Goal: Ask a question

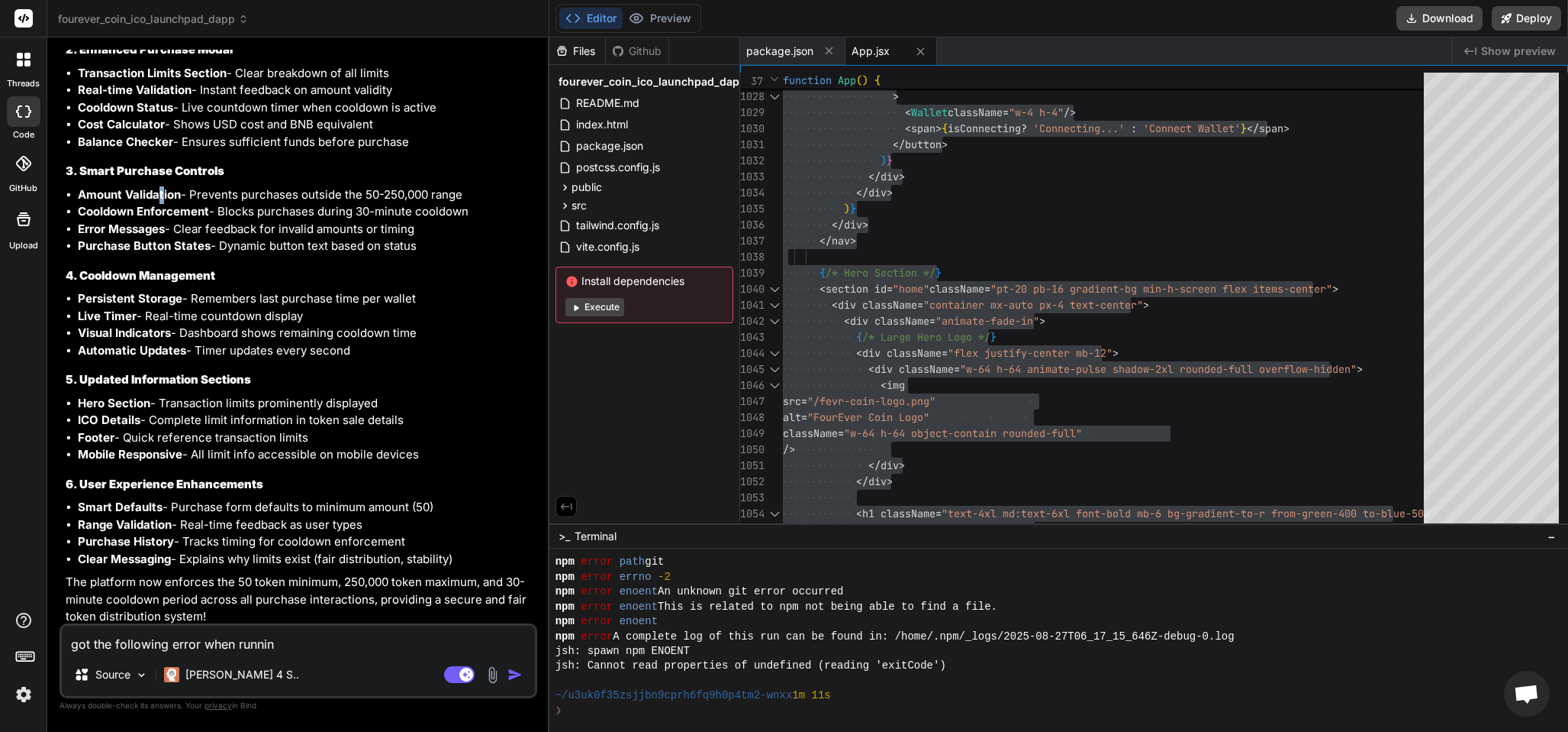
scroll to position [715, 0]
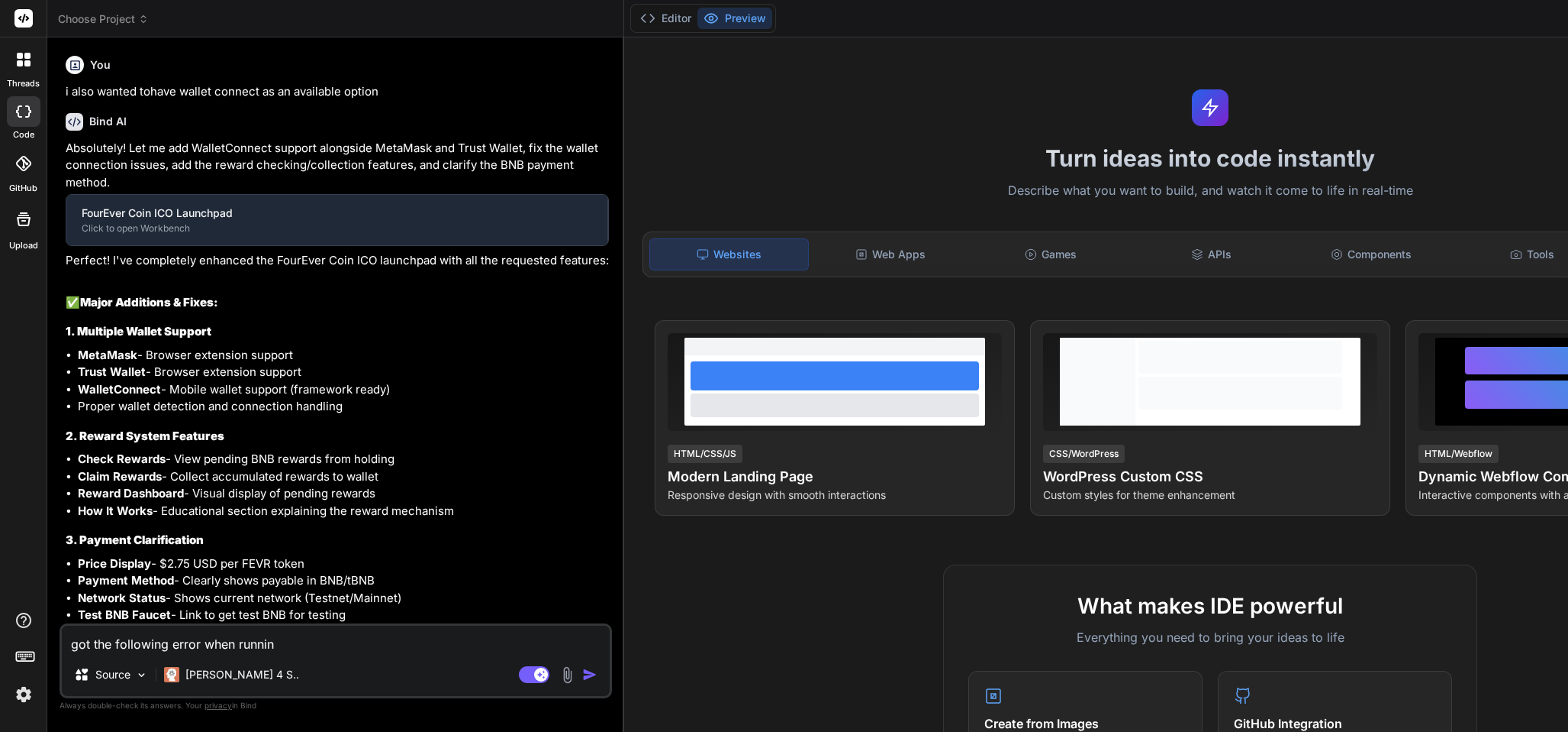
type textarea "x"
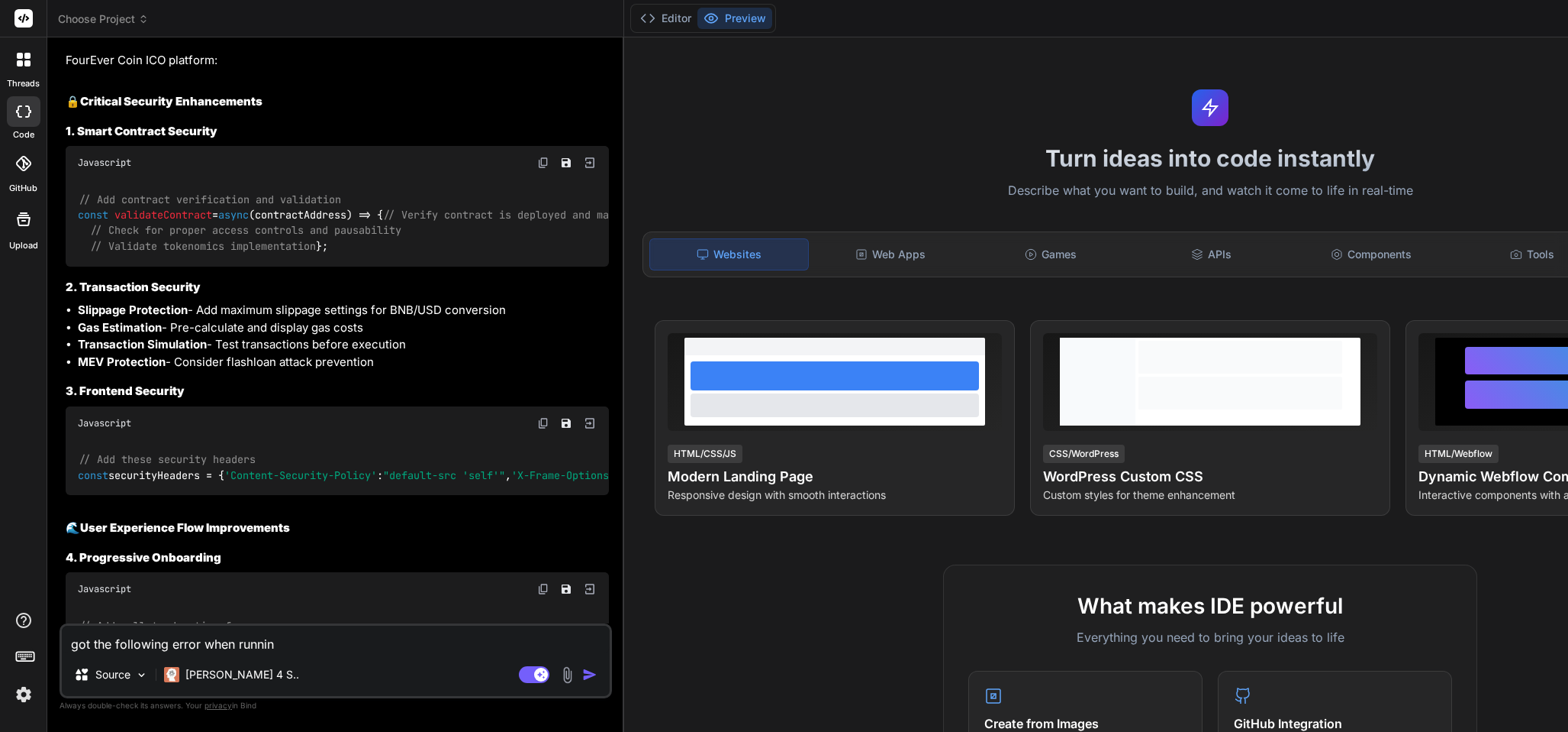
scroll to position [5301, 0]
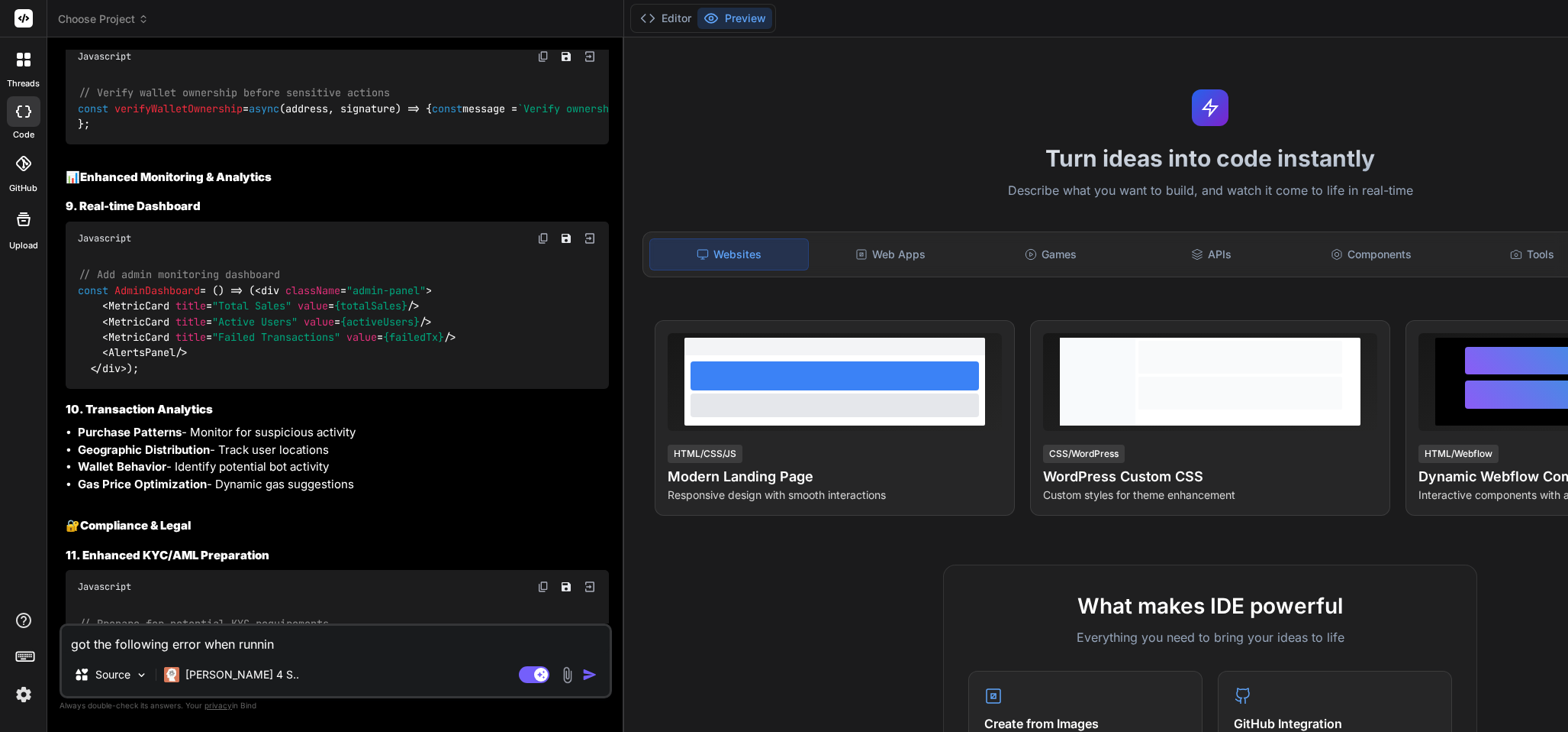
type textarea "got the following error when runni"
type textarea "x"
type textarea "got the following error when runn"
type textarea "x"
type textarea "got the following error when run"
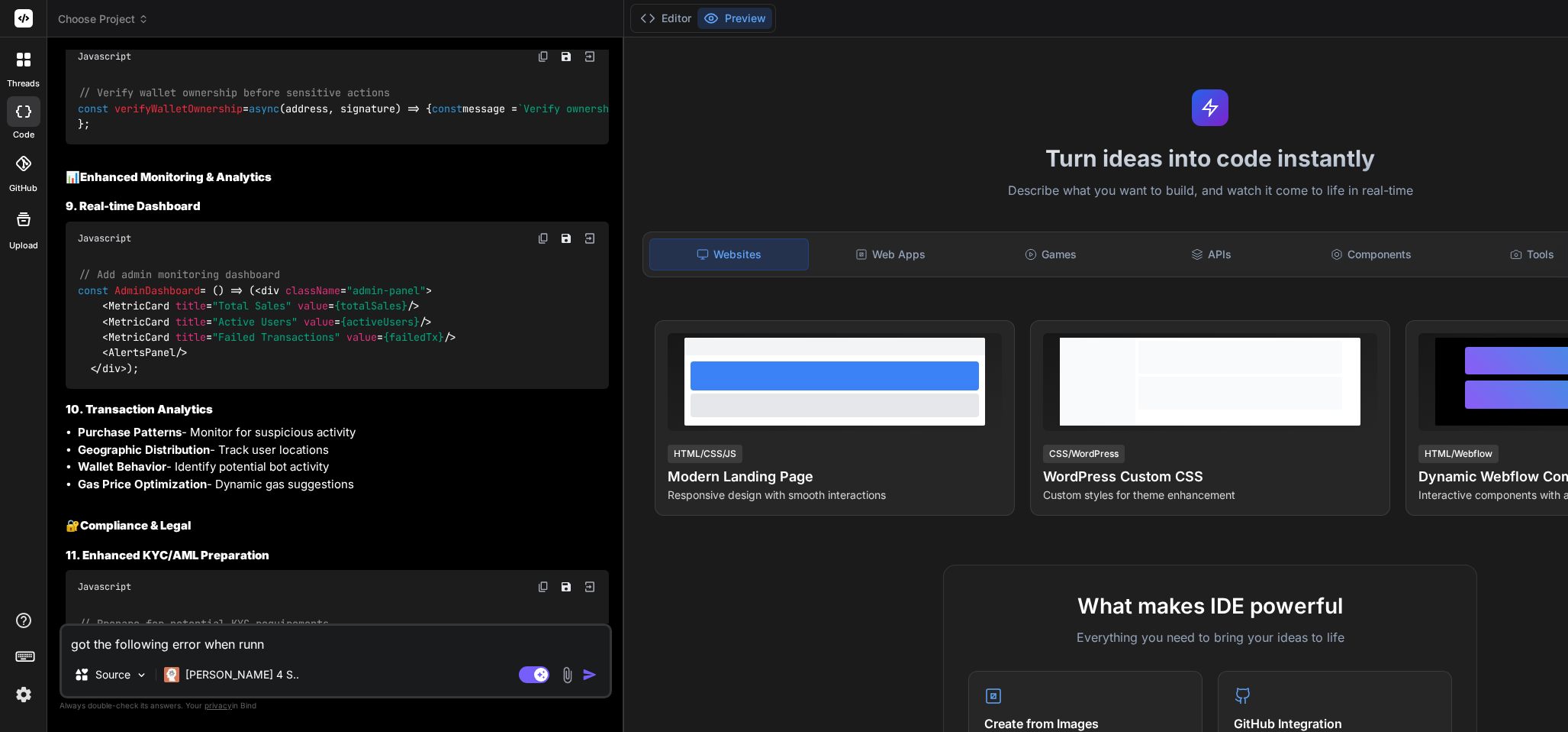
type textarea "x"
type textarea "got the following error when ru"
type textarea "x"
type textarea "got the following error when r"
type textarea "x"
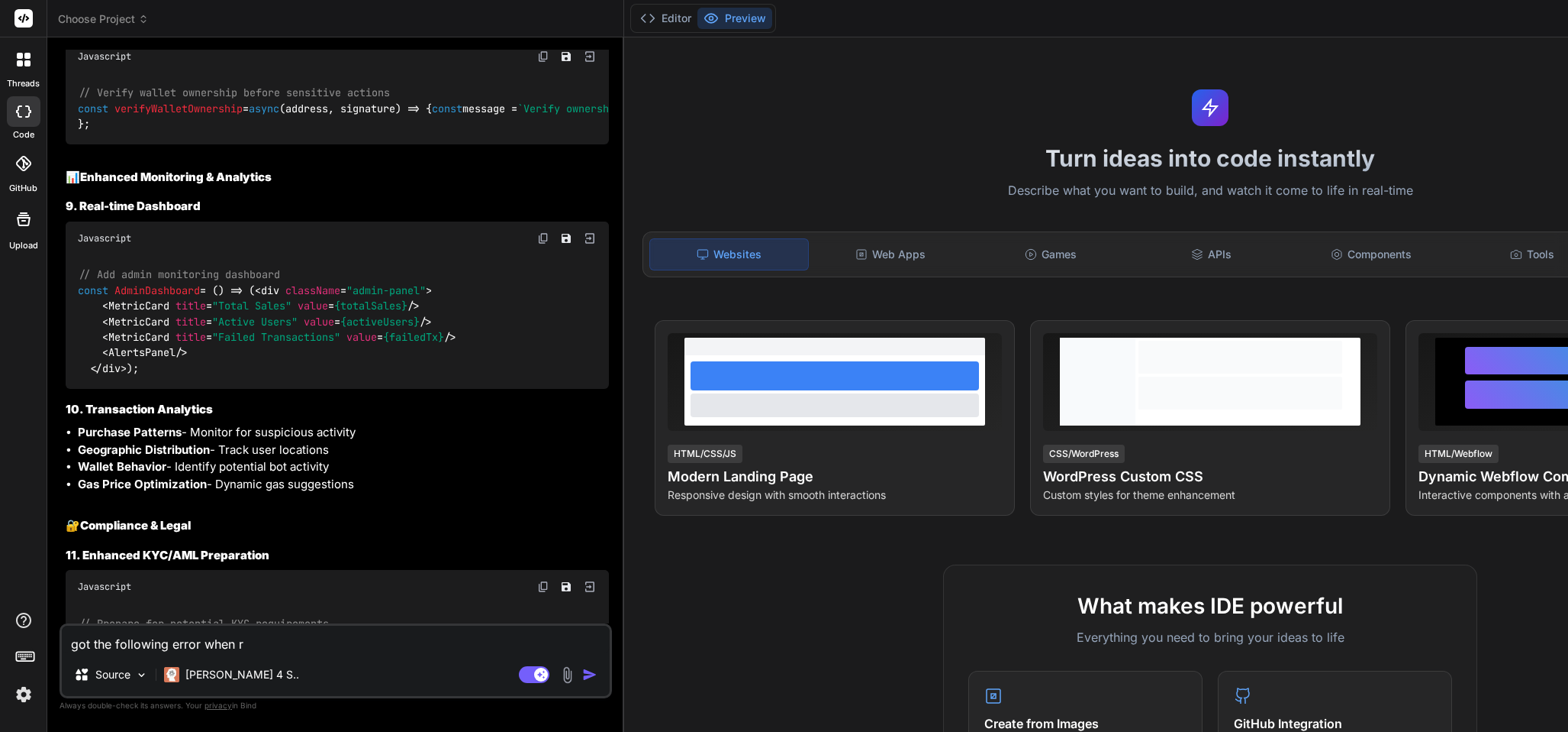
type textarea "got the following error when"
type textarea "x"
type textarea "got the following error when"
type textarea "x"
type textarea "got the following error wh"
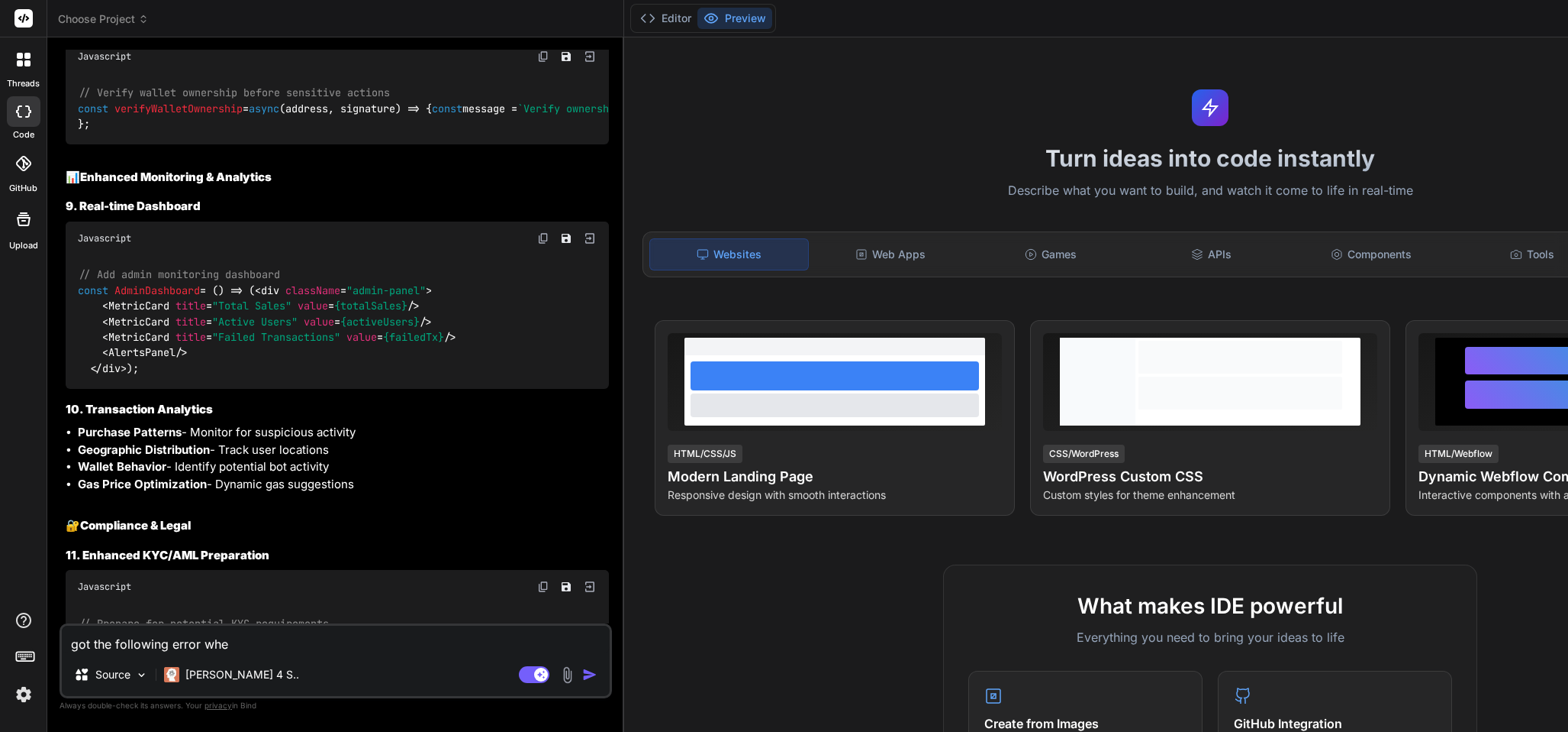
type textarea "x"
type textarea "got the following error w"
type textarea "x"
type textarea "got the following error"
type textarea "x"
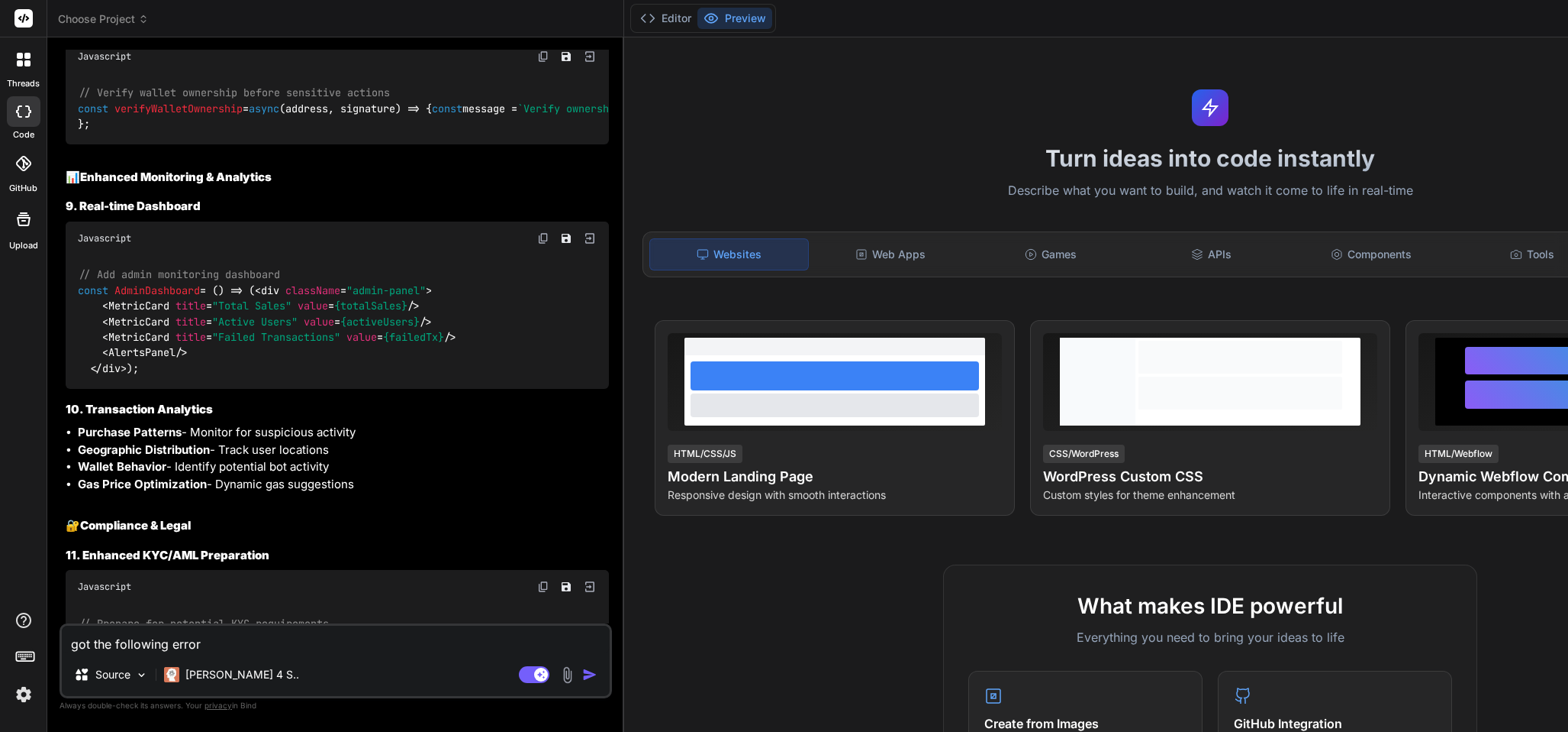
type textarea "got the following error"
type textarea "x"
type textarea "got the following erro"
type textarea "x"
type textarea "got the following er"
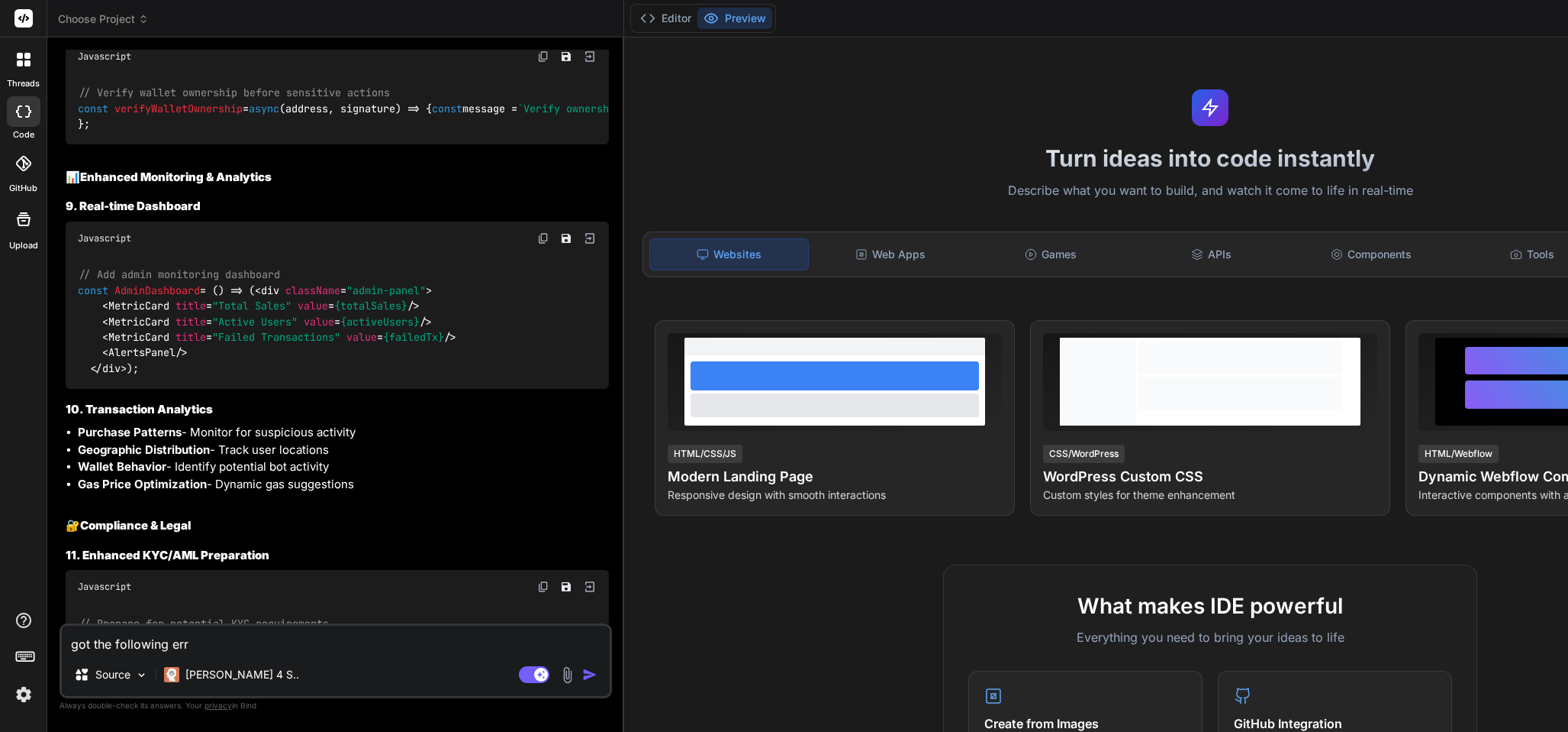
type textarea "x"
type textarea "got the following e"
type textarea "x"
type textarea "got"
type textarea "x"
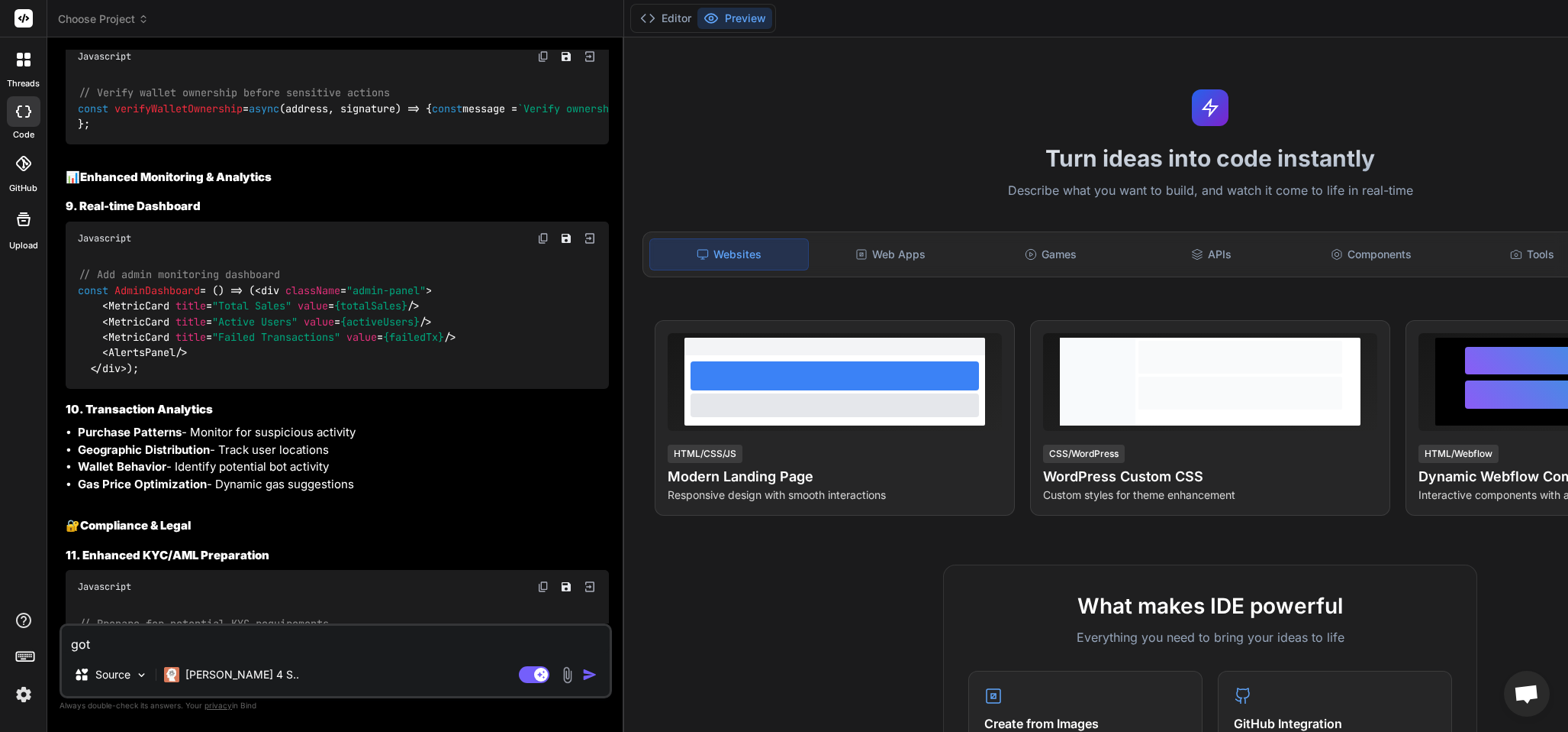
type textarea "got"
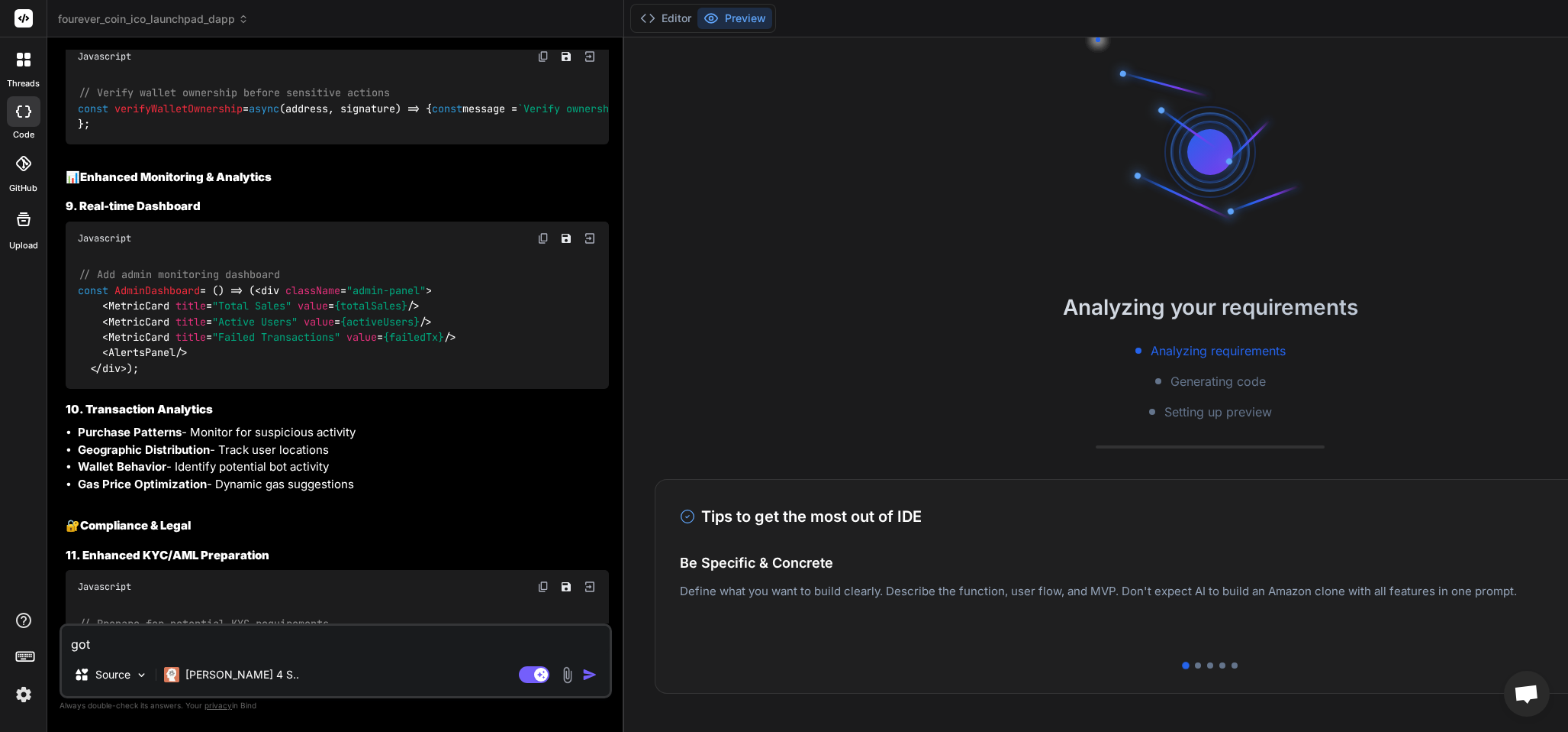
type textarea "x"
click at [106, 647] on textarea "got" at bounding box center [336, 639] width 548 height 28
click at [95, 641] on textarea "got" at bounding box center [336, 639] width 548 height 28
type textarea "g"
type textarea "x"
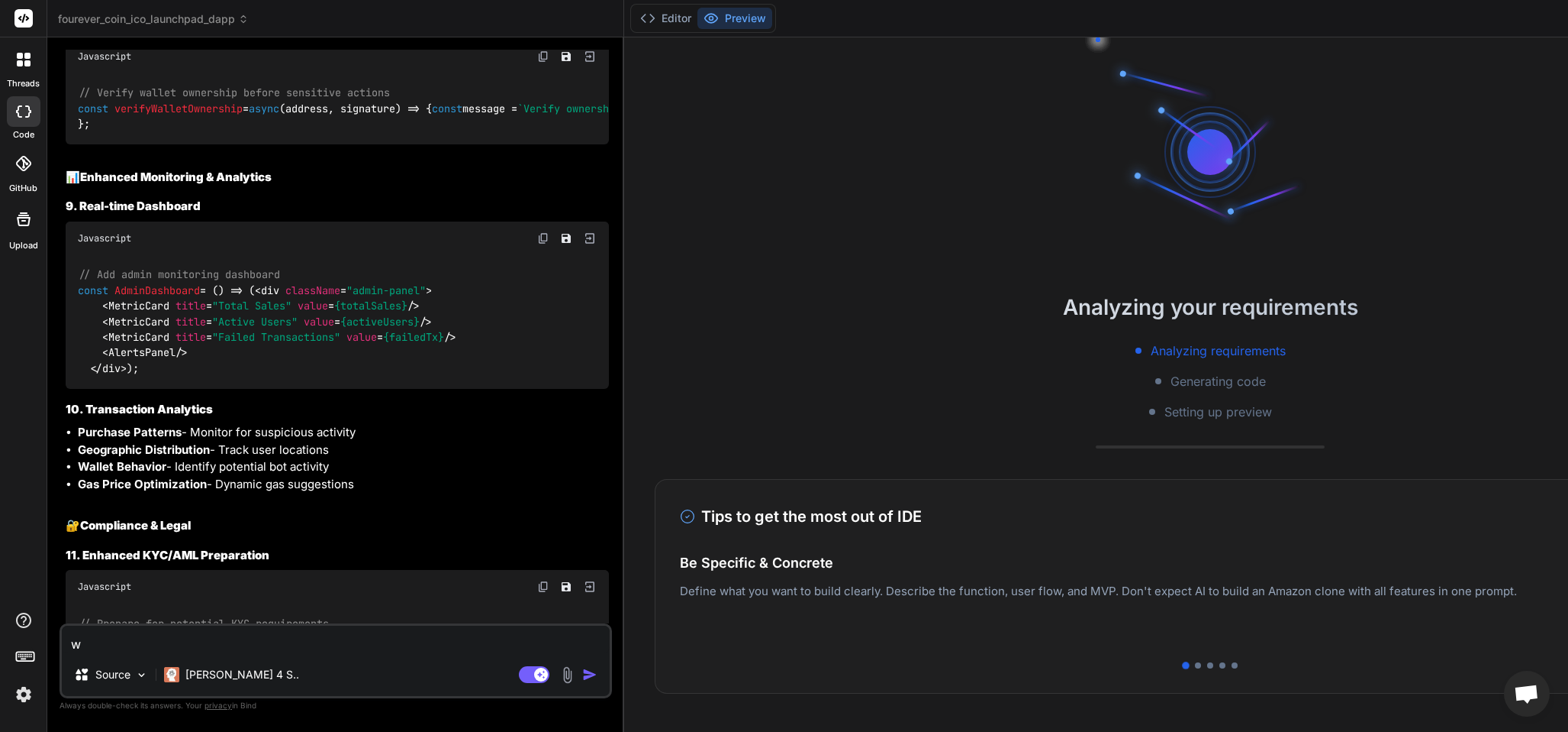
type textarea "wh"
type textarea "x"
type textarea "wha"
type textarea "x"
type textarea "what"
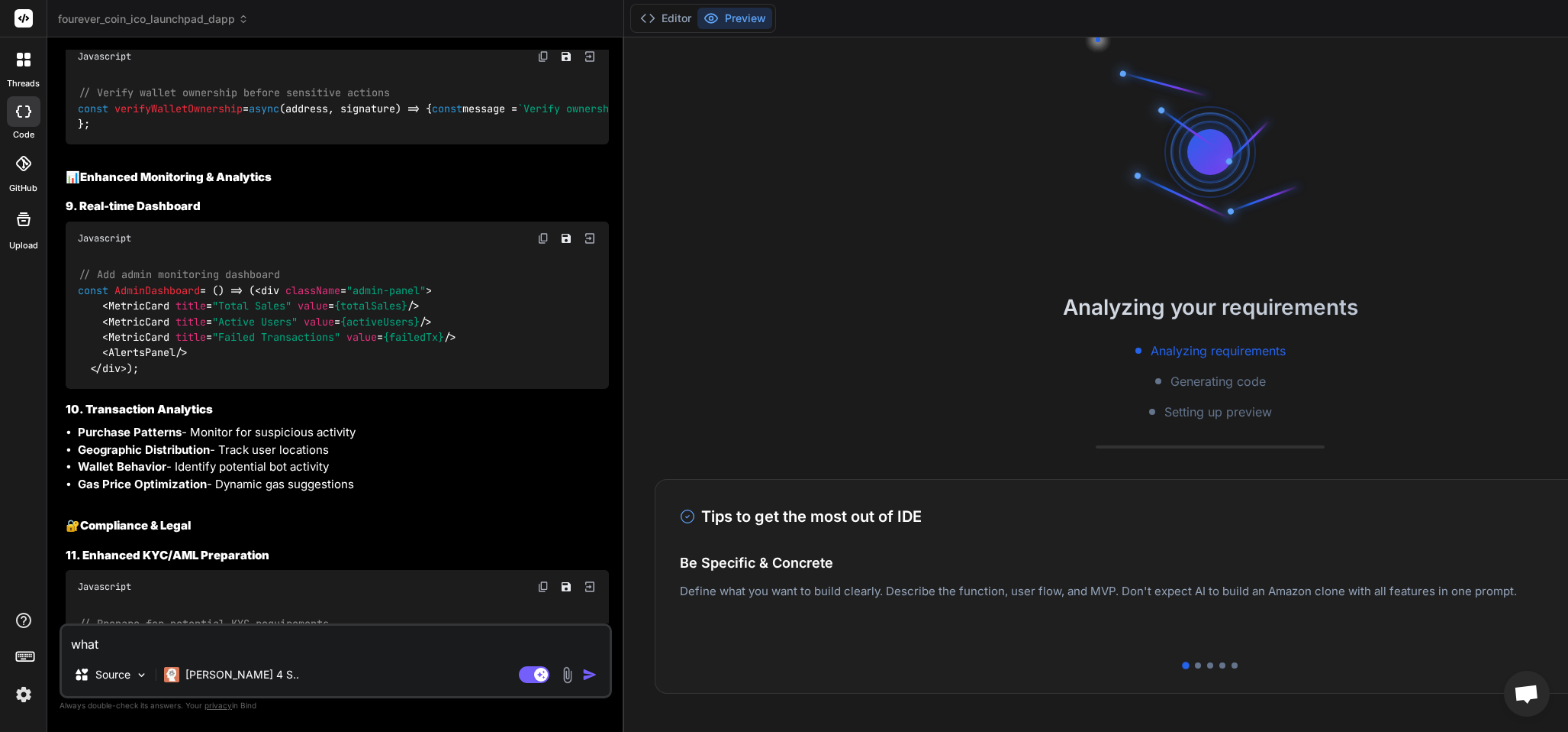
type textarea "x"
type textarea "what i"
type textarea "x"
type textarea "what i"
type textarea "x"
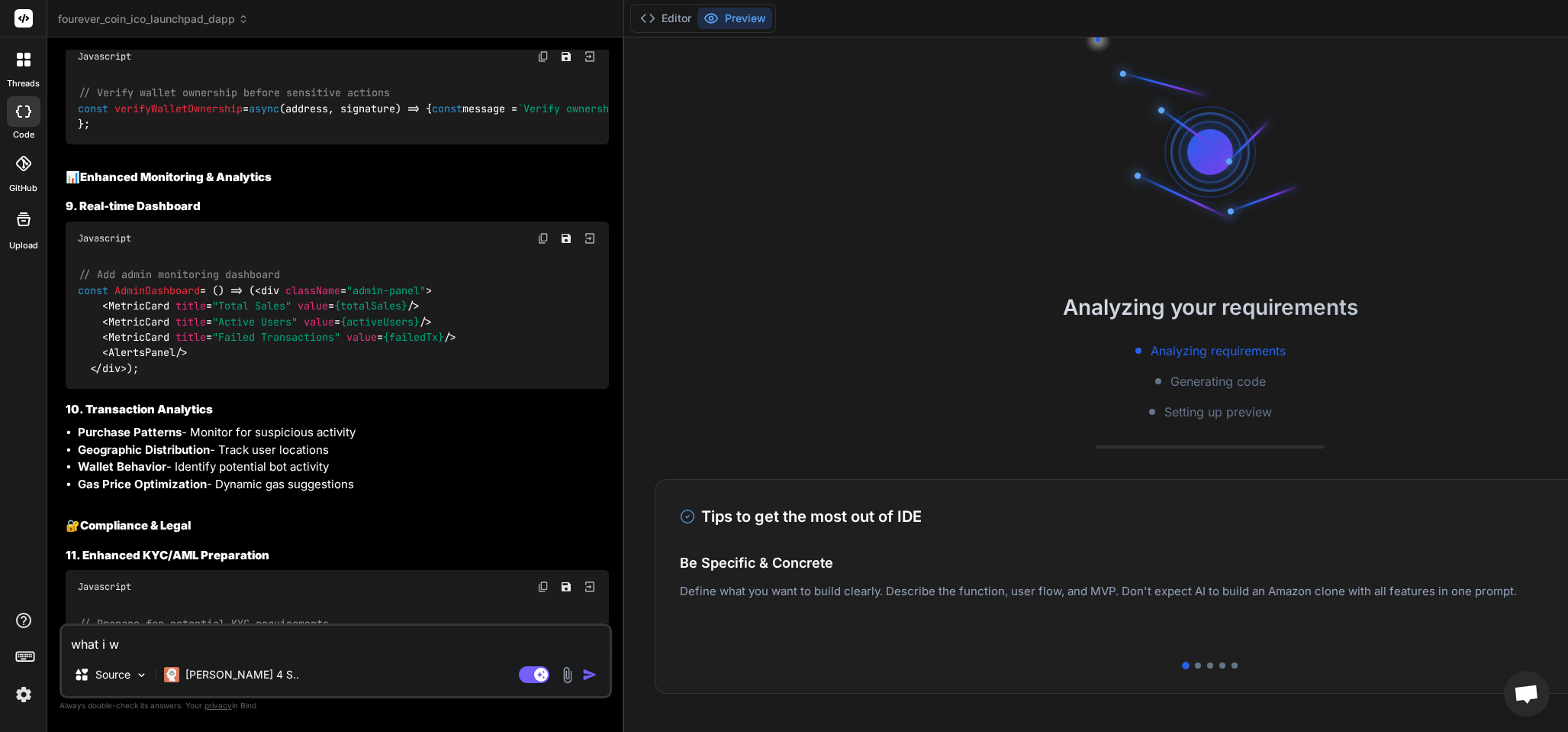
type textarea "what i wo"
type textarea "x"
type textarea "what i wou"
type textarea "x"
type textarea "what i woul"
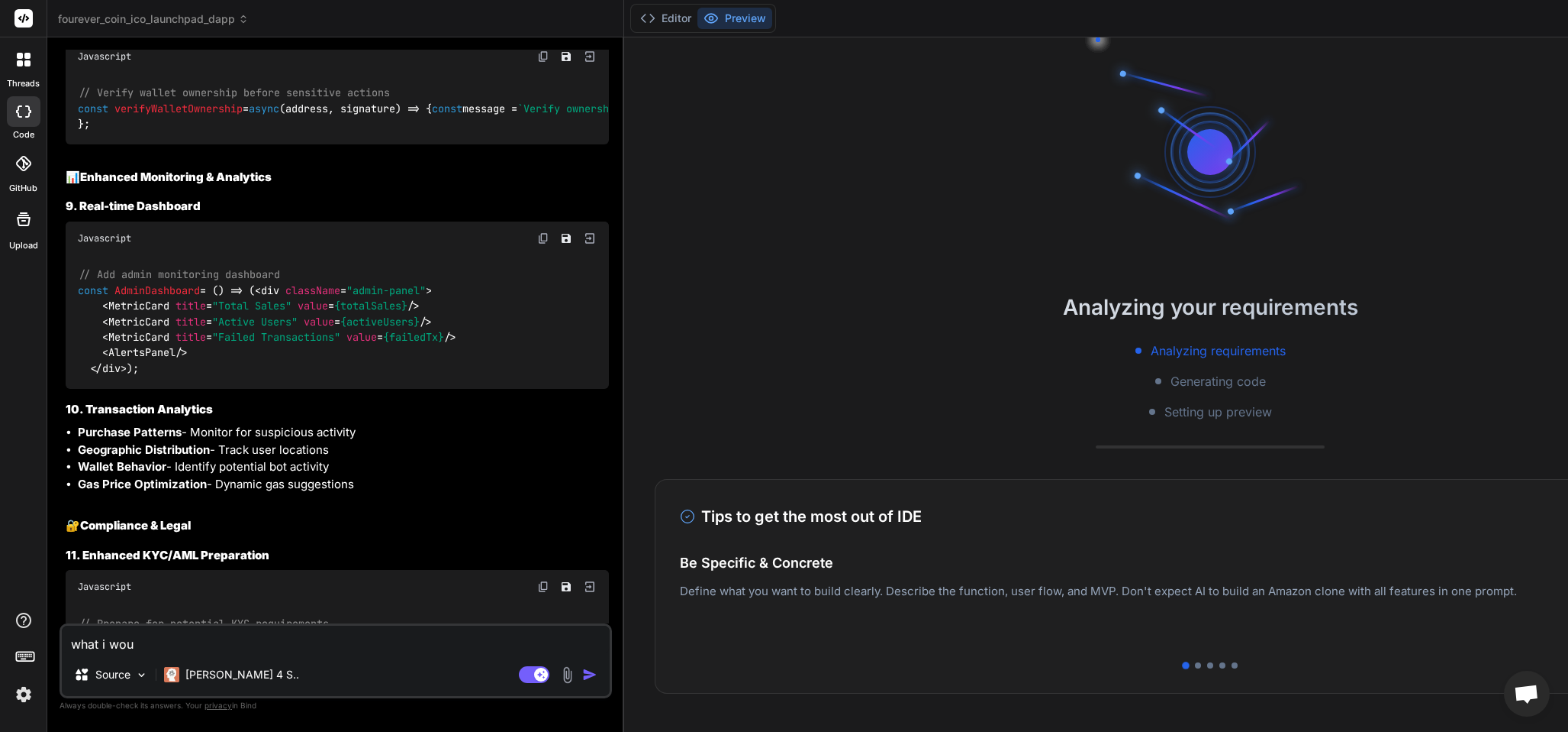
type textarea "x"
type textarea "what i would"
type textarea "x"
type textarea "what i would li"
type textarea "x"
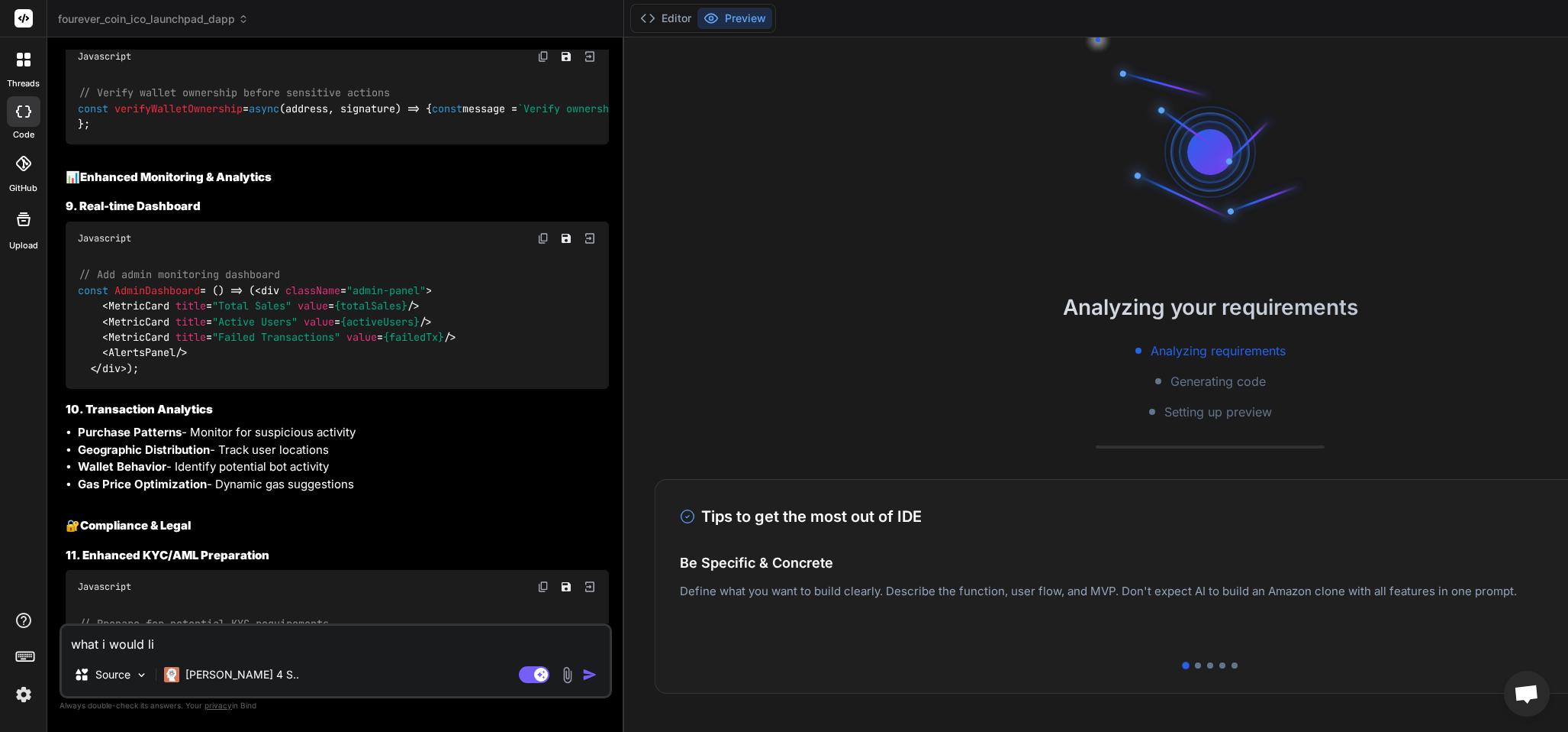
type textarea "what i would lik"
type textarea "x"
type textarea "what i would like"
type textarea "x"
type textarea "what i would like"
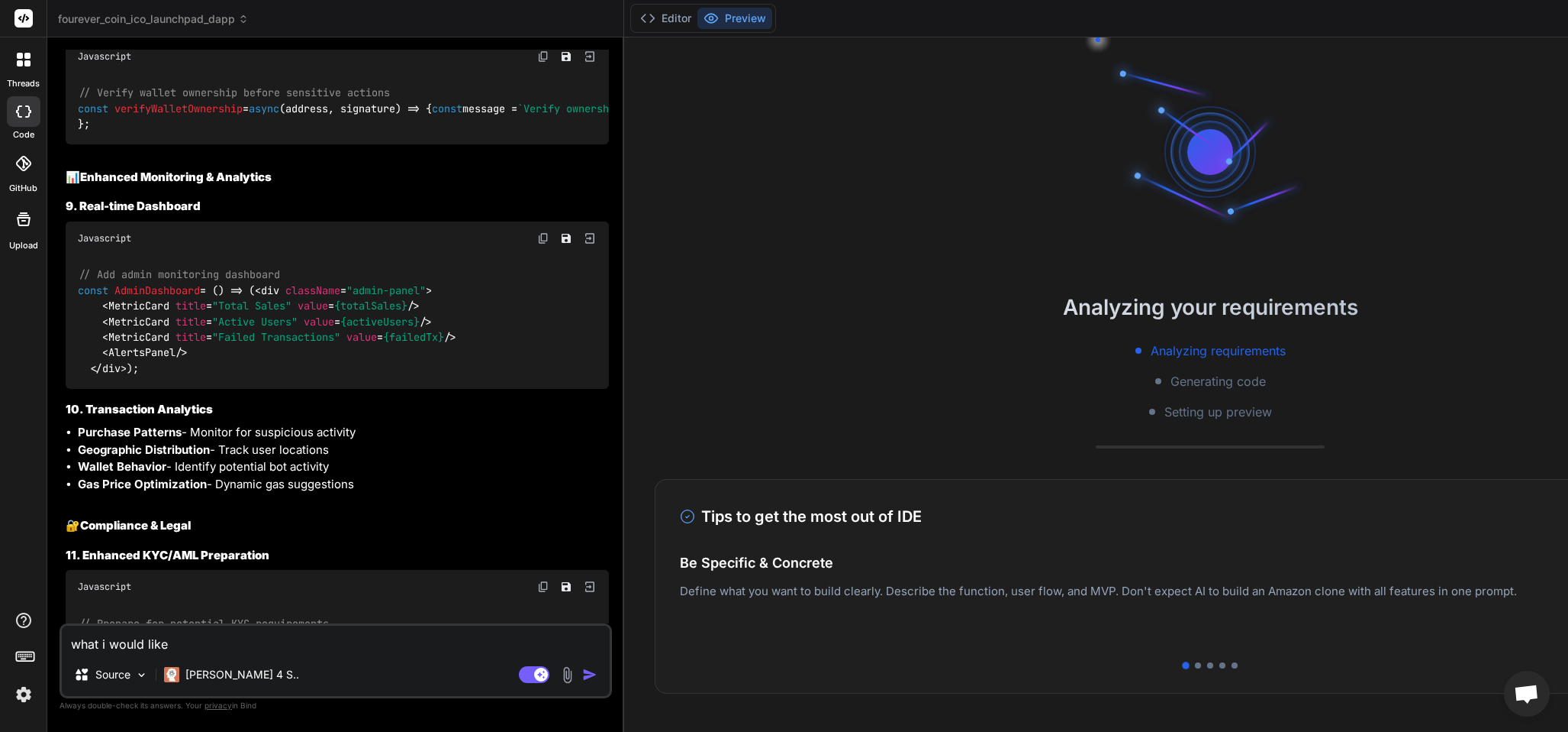
type textarea "x"
type textarea "what i would like t"
type textarea "x"
type textarea "what i would like to"
type textarea "x"
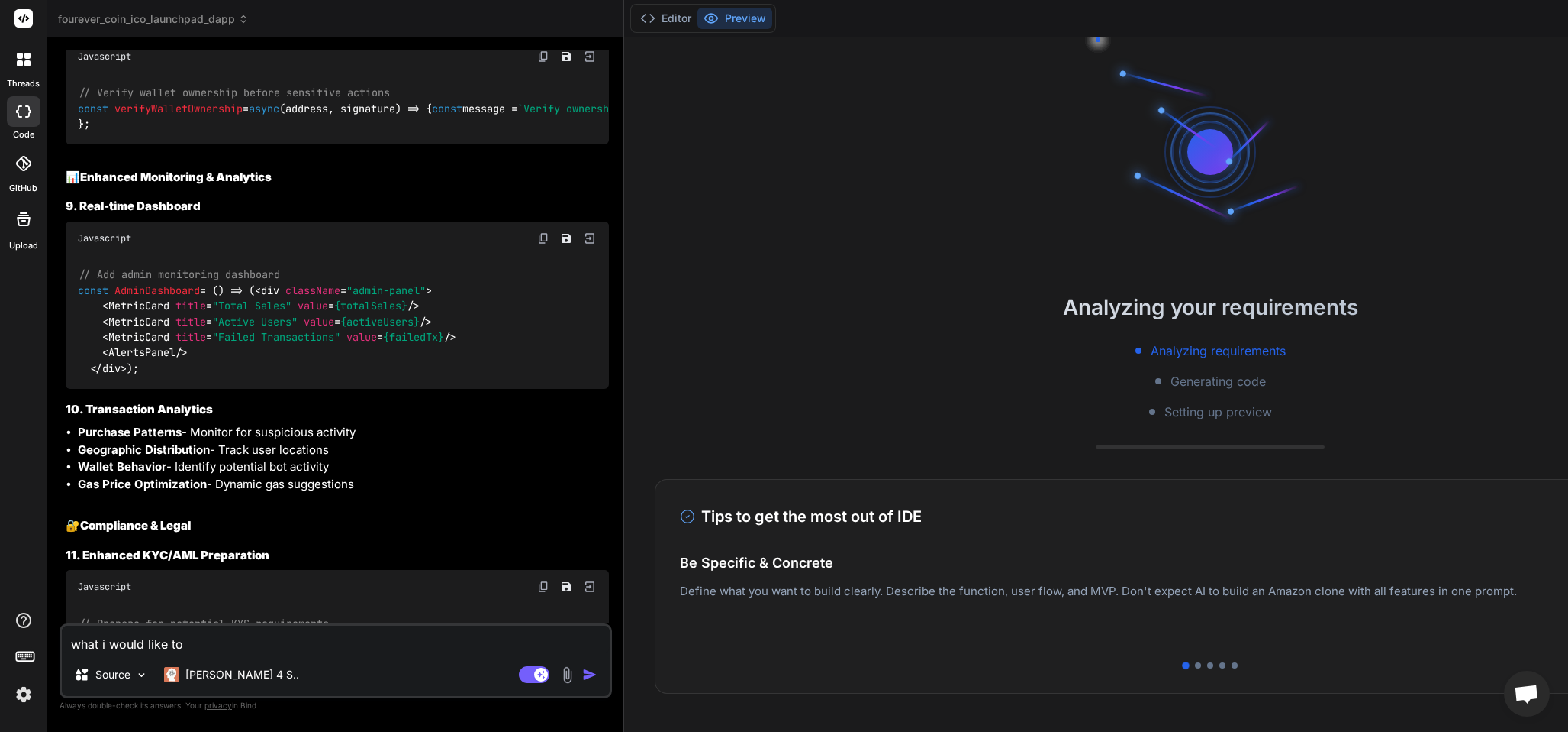
type textarea "what i would like to"
type textarea "x"
type textarea "what i would like to d"
type textarea "x"
type textarea "what i would like to do"
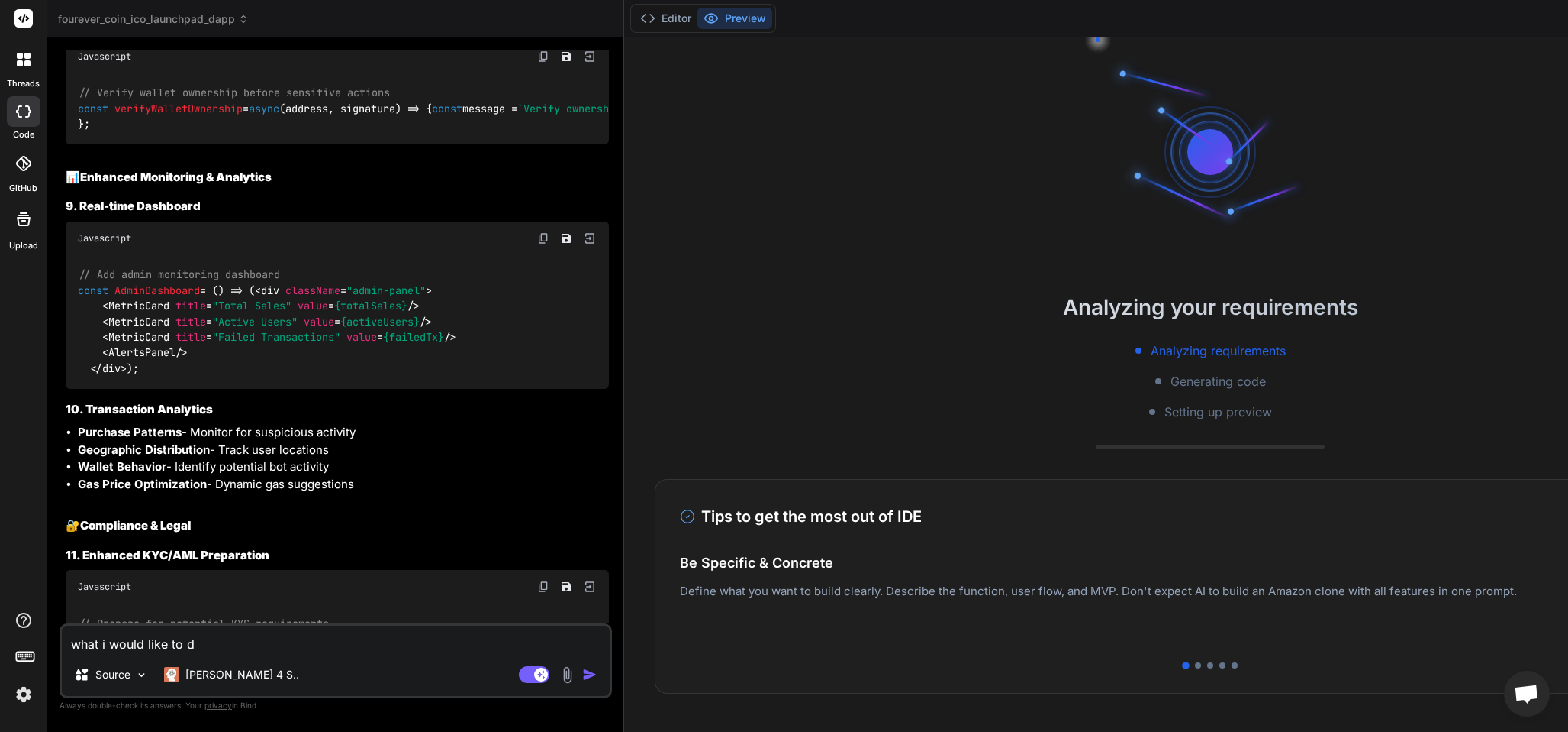
type textarea "x"
type textarea "what i would like to do"
type textarea "x"
type textarea "what i would like to do i"
type textarea "x"
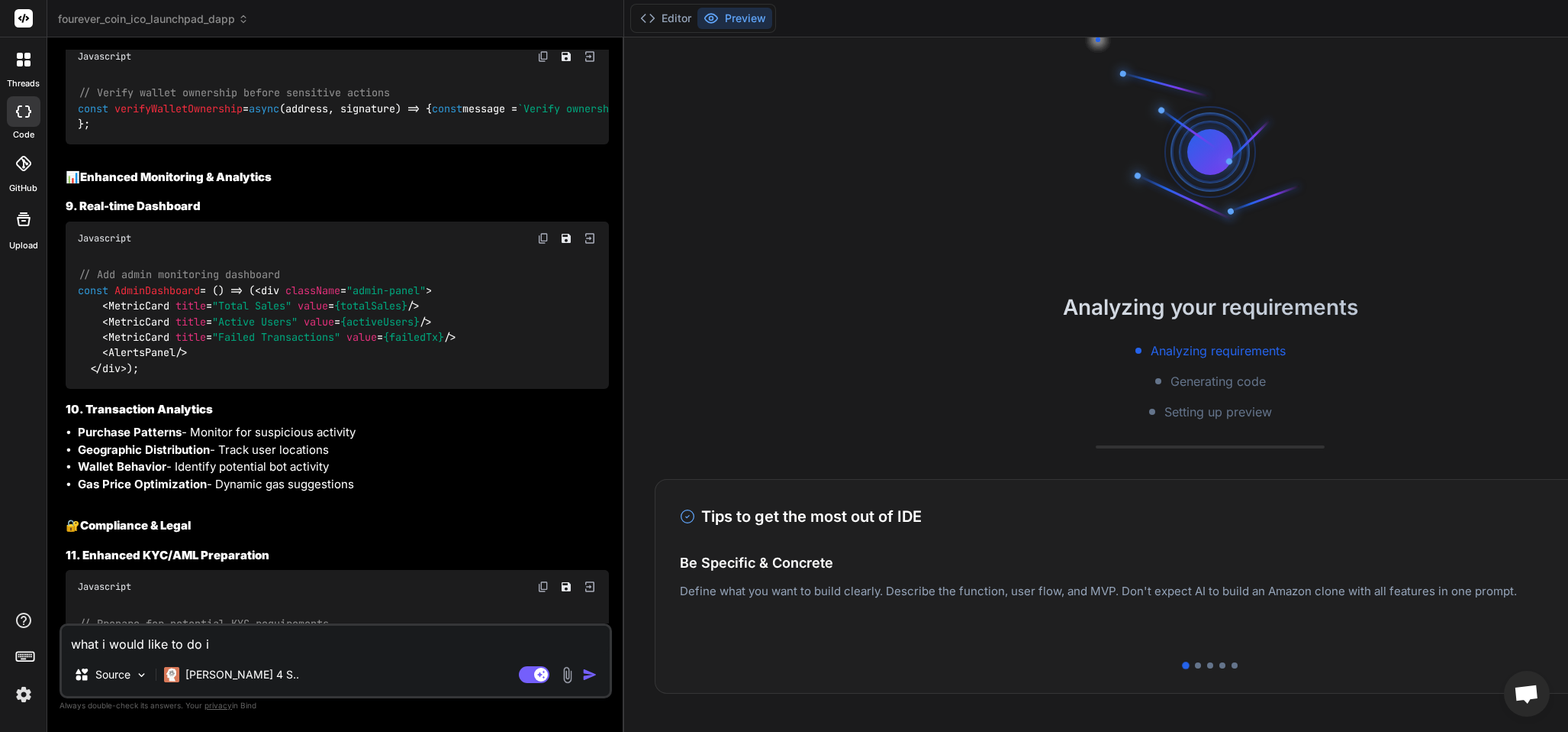
type textarea "what i would like to do is"
type textarea "x"
type textarea "what i would like to do is"
type textarea "x"
type textarea "what i would like to do is p"
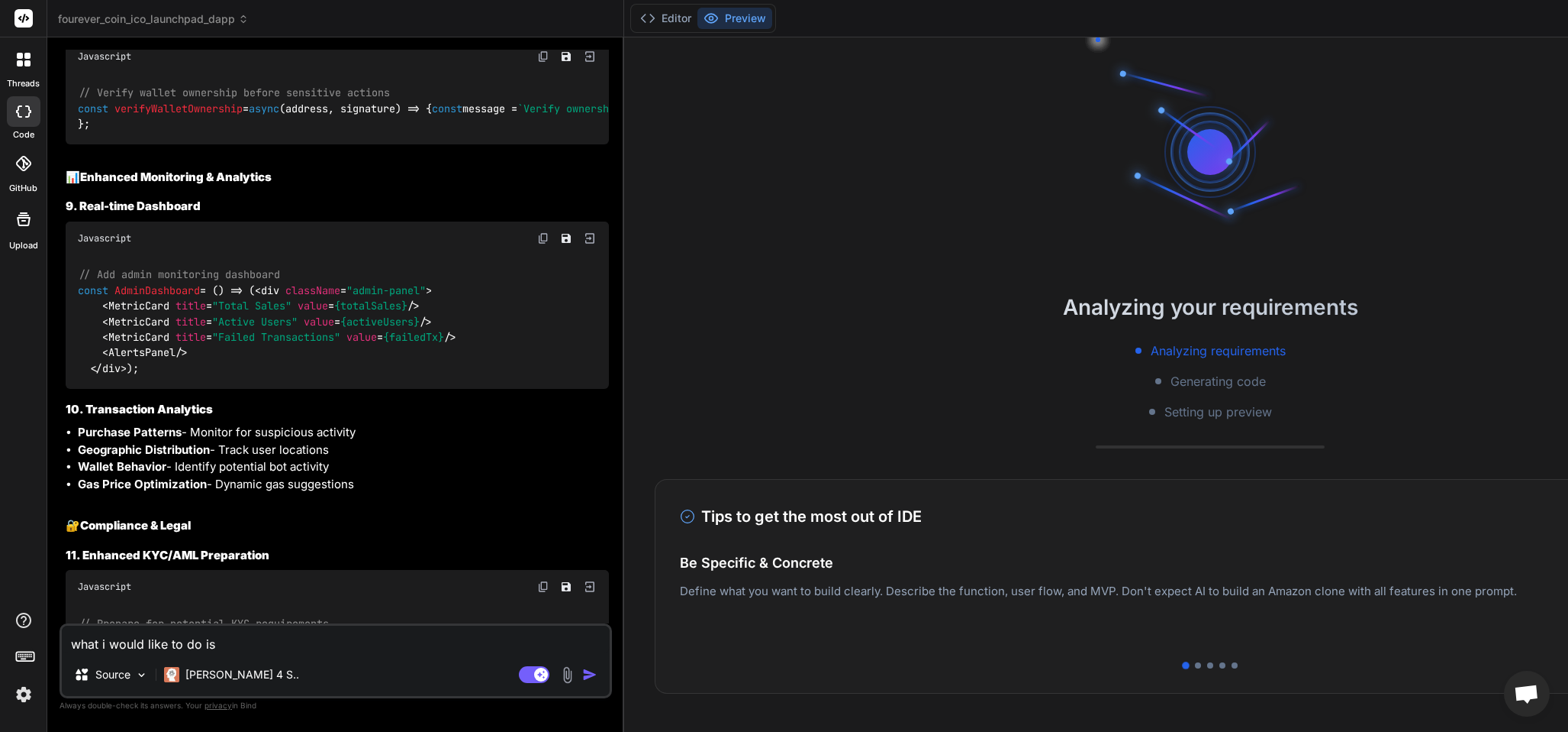
type textarea "x"
type textarea "what i would like to do is provide"
type textarea "x"
type textarea "what i would like to do is provide t"
type textarea "x"
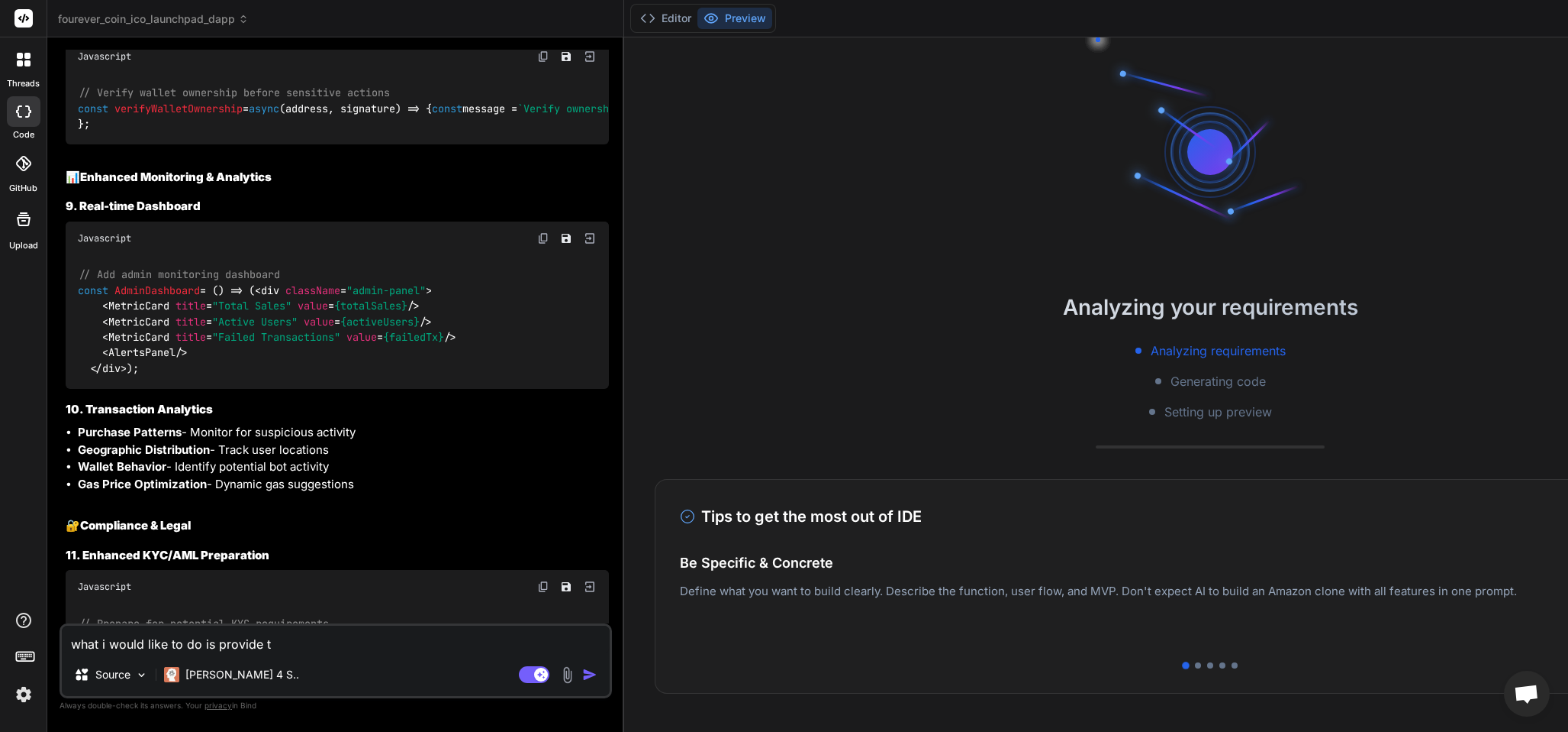
type textarea "what i would like to do is provide th"
type textarea "x"
type textarea "what i would like to do is provide the 4"
type textarea "x"
type textarea "what i would like to do is provide the 4b"
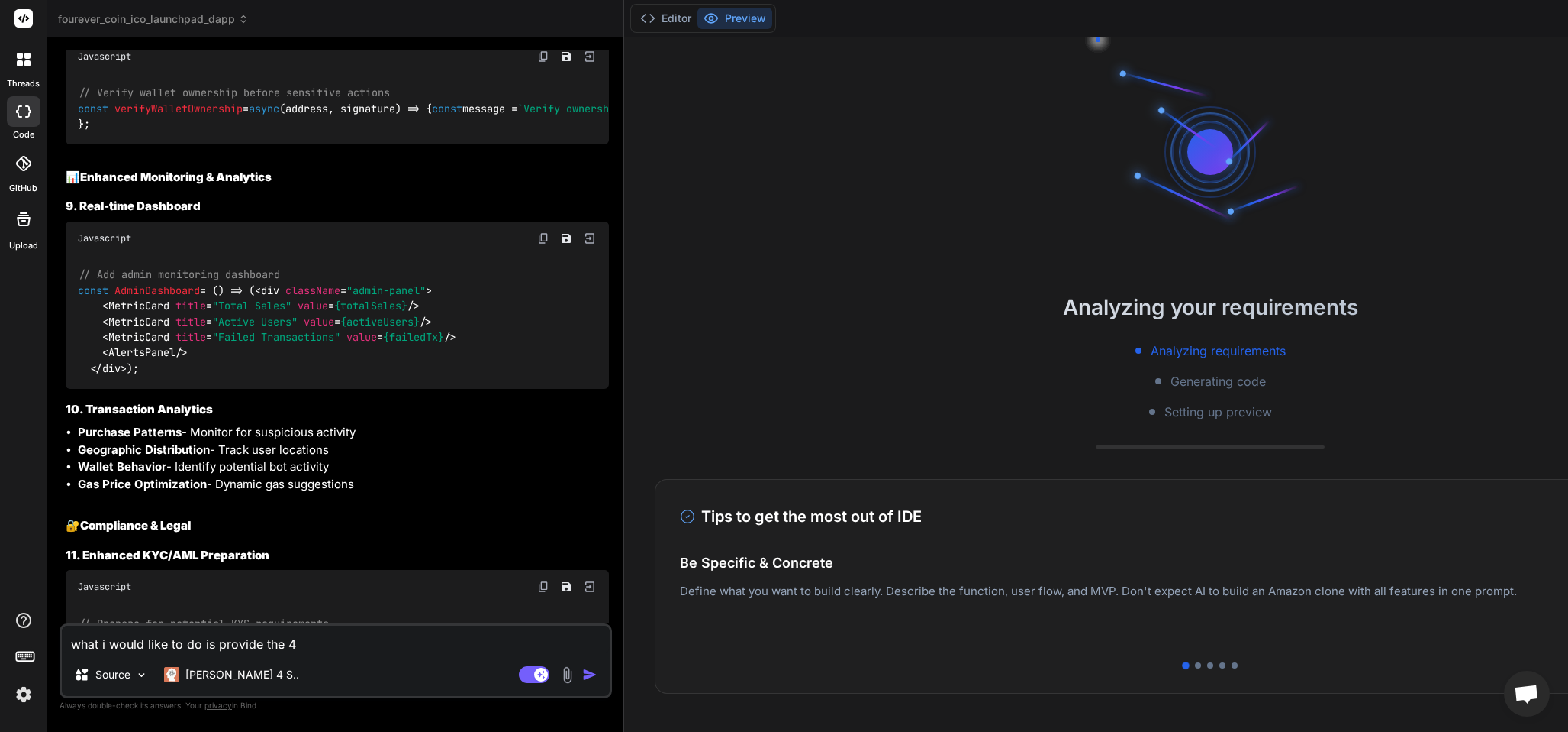
type textarea "x"
type textarea "what i would like to do is provide the 4"
type textarea "x"
type textarea "what i would like to do is provide the 4"
type textarea "x"
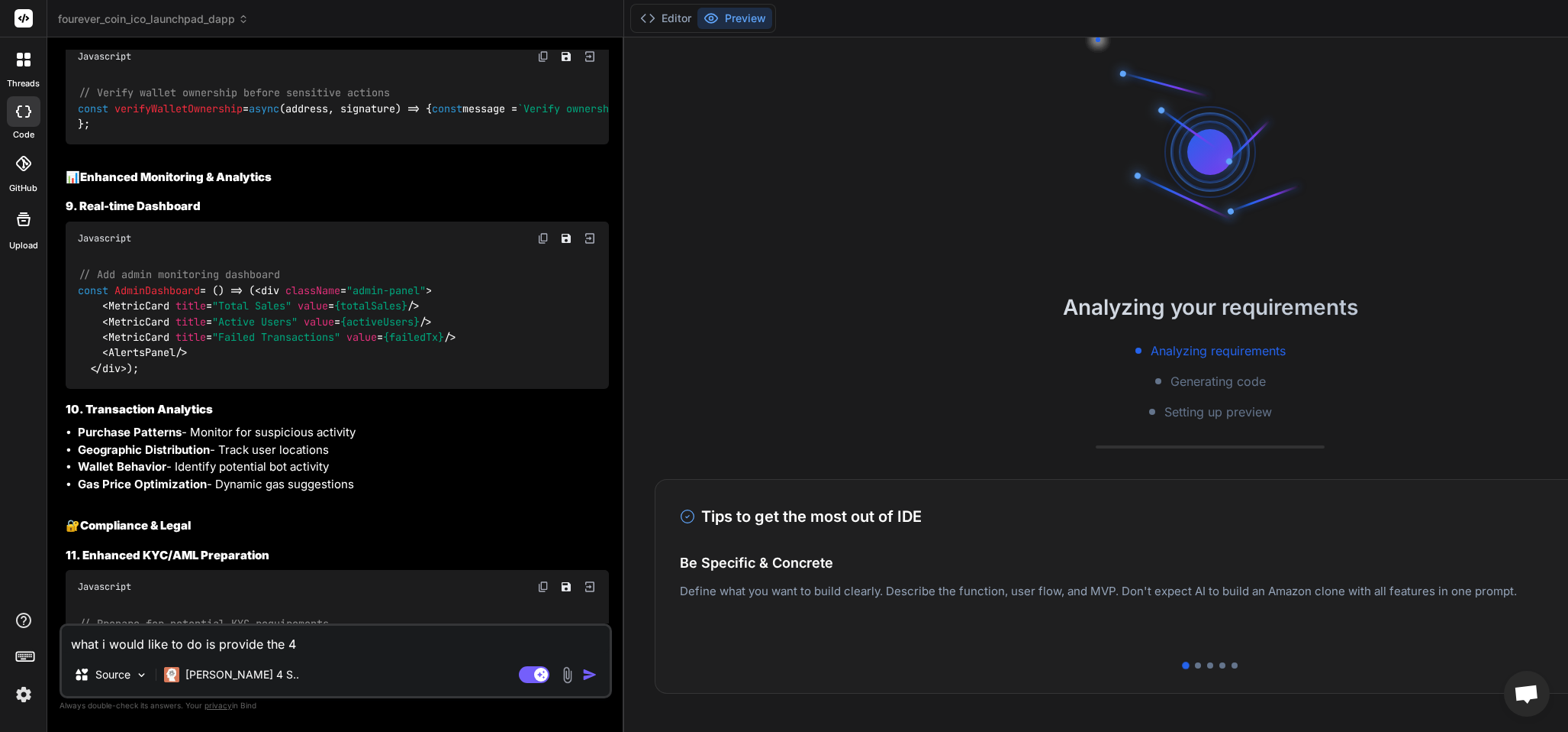
type textarea "what i would like to do is provide the 4 s"
type textarea "x"
type textarea "what i would like to do is provide the 4 so"
type textarea "x"
type textarea "what i would like to do is provide the 4 sol"
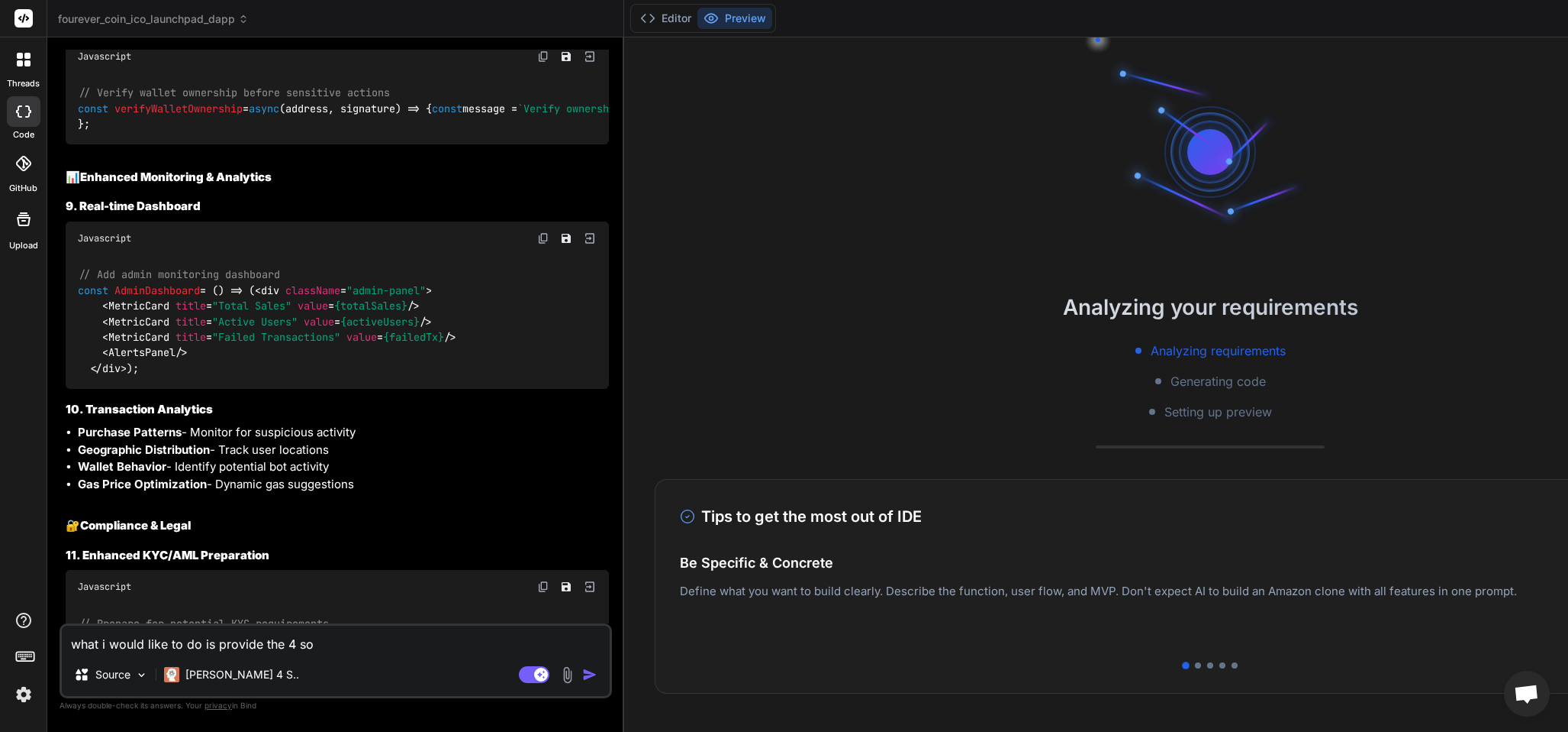
type textarea "x"
type textarea "what i would like to do is provide the 4 soli"
type textarea "x"
type textarea "what i would like to do is provide the 4 solid"
type textarea "x"
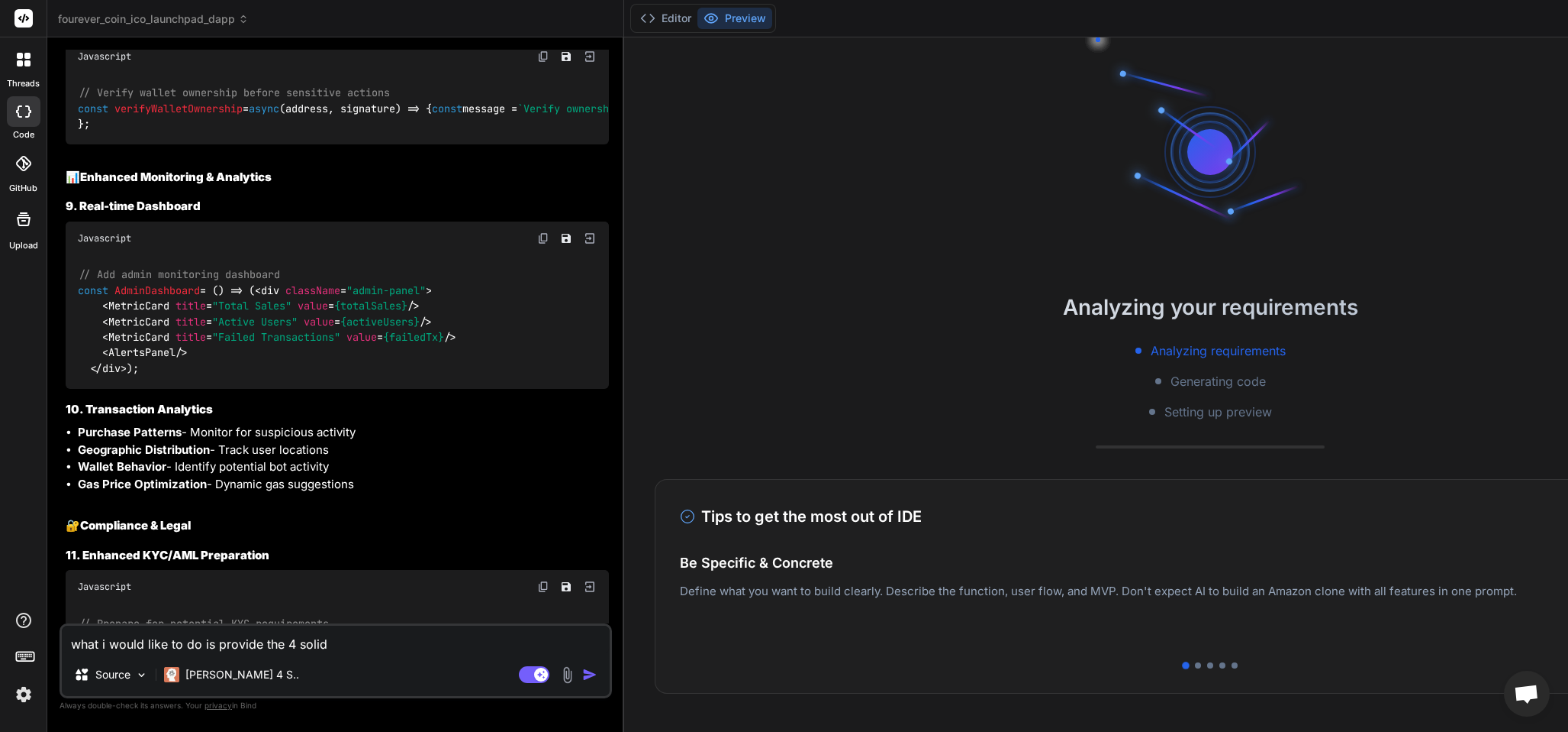
type textarea "what i would like to do is provide the 4 solidi"
type textarea "x"
type textarea "what i would like to do is provide the 4 solidit"
type textarea "x"
type textarea "what i would like to do is provide the 4 solidity"
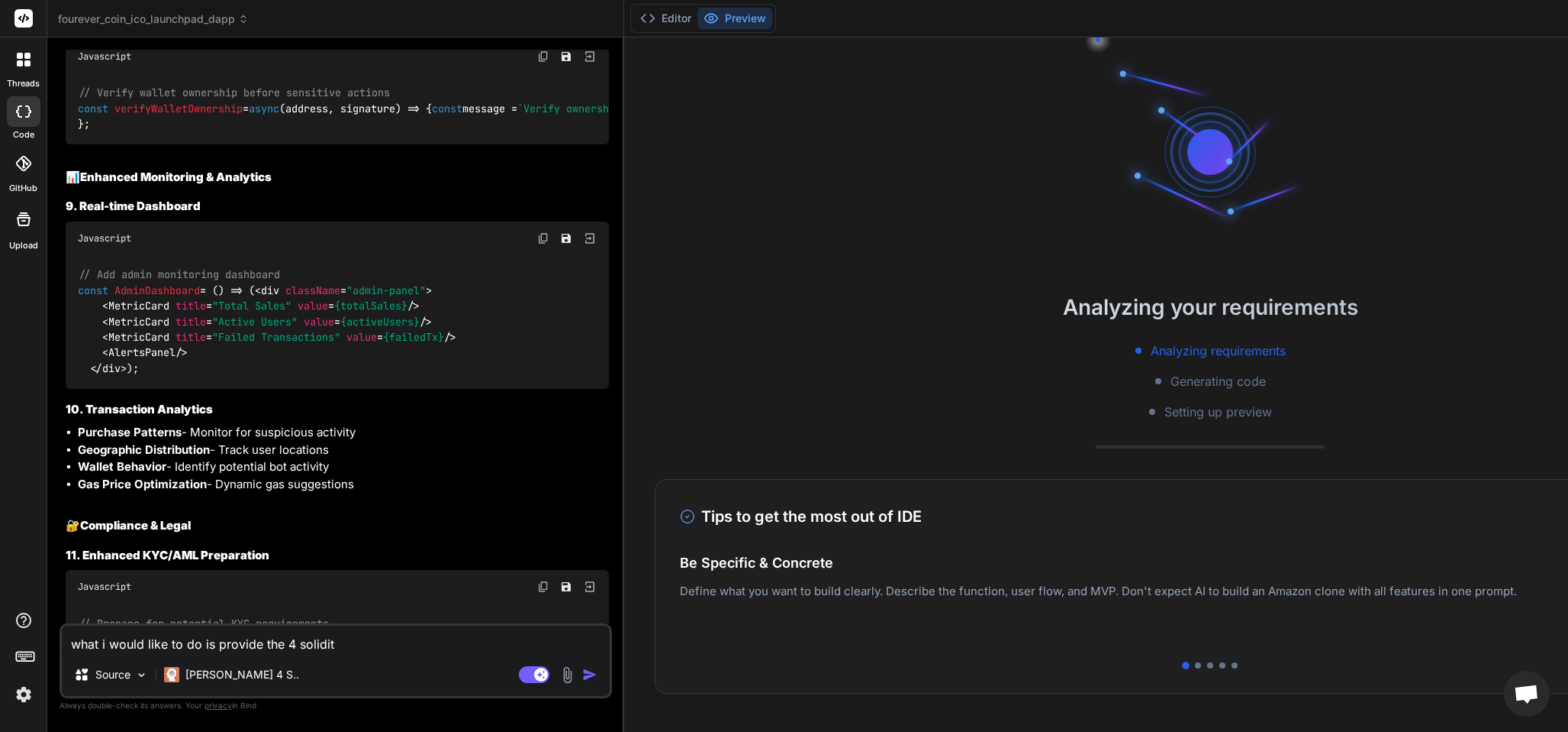
type textarea "x"
type textarea "what i would like to do is provide the 4 solidity"
type textarea "x"
type textarea "what i would like to do is provide the 4 solidity co"
type textarea "x"
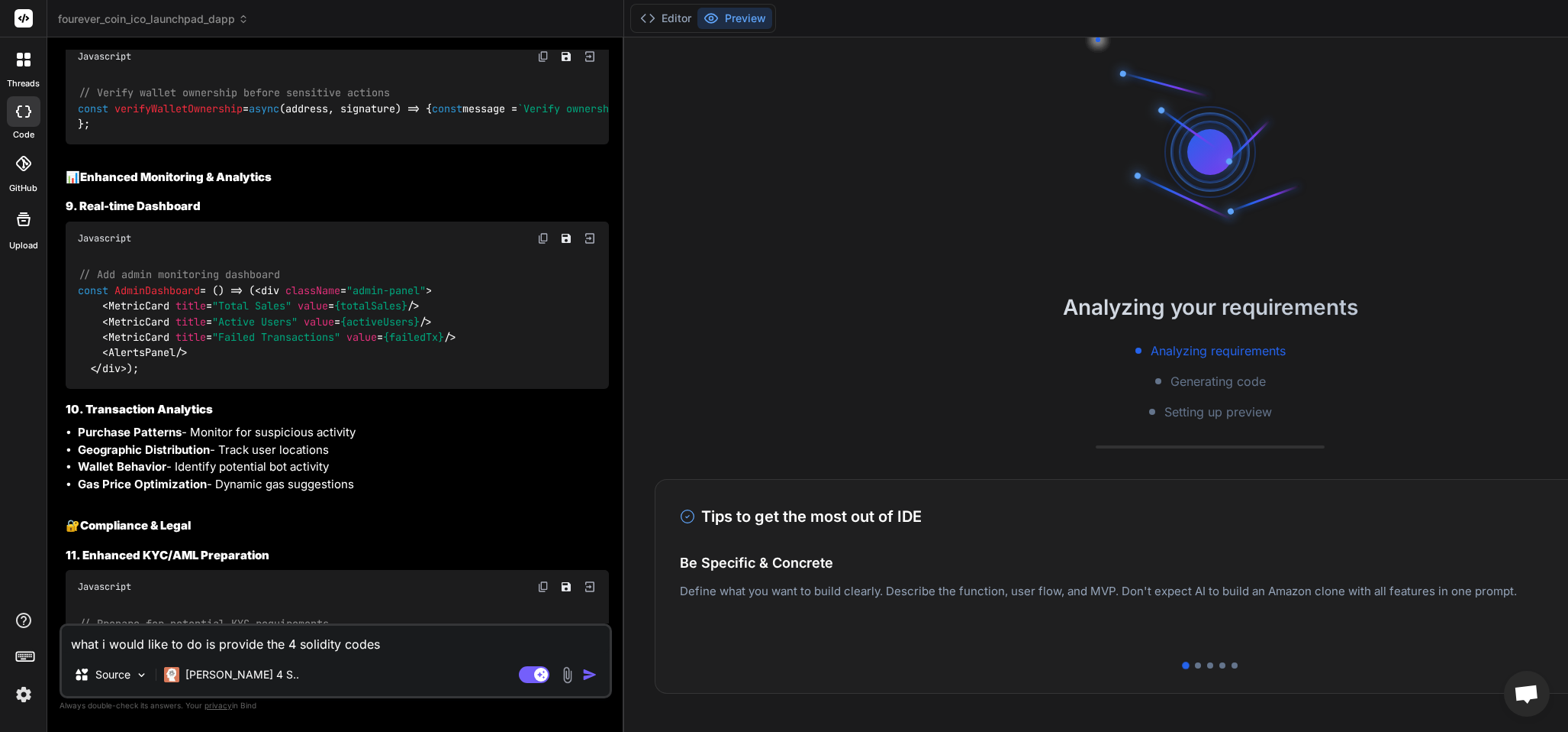
type textarea "what i would like to do is provide the 4 solidity codes t"
type textarea "x"
type textarea "what i would like to do is provide the 4 solidity codes th"
type textarea "x"
type textarea "what i would like to do is provide the 4 solidity codes that"
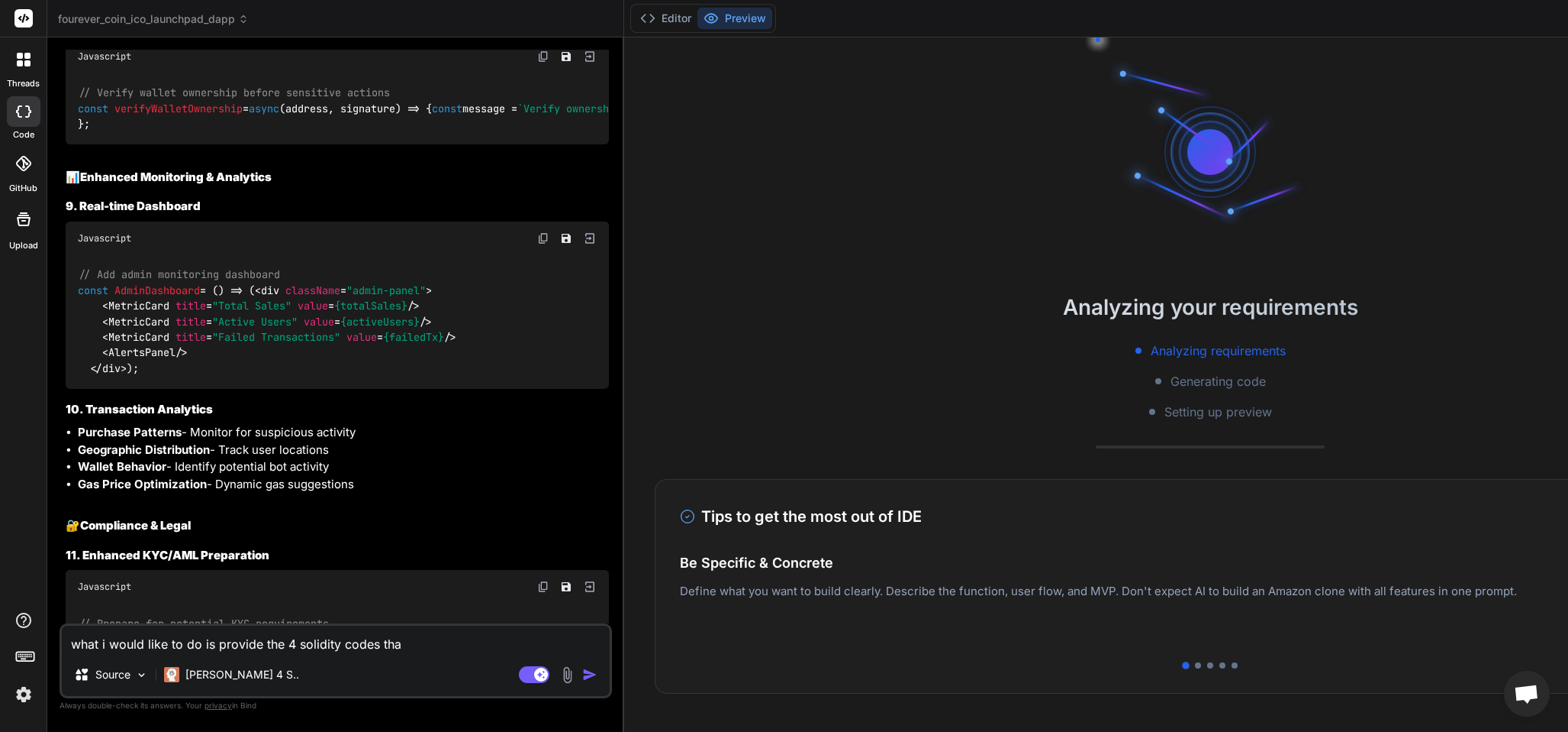
type textarea "x"
type textarea "what i would like to do is provide the 4 solidity codes that"
type textarea "x"
type textarea "what i would like to do is provide the 4 solidity codes that were d"
type textarea "x"
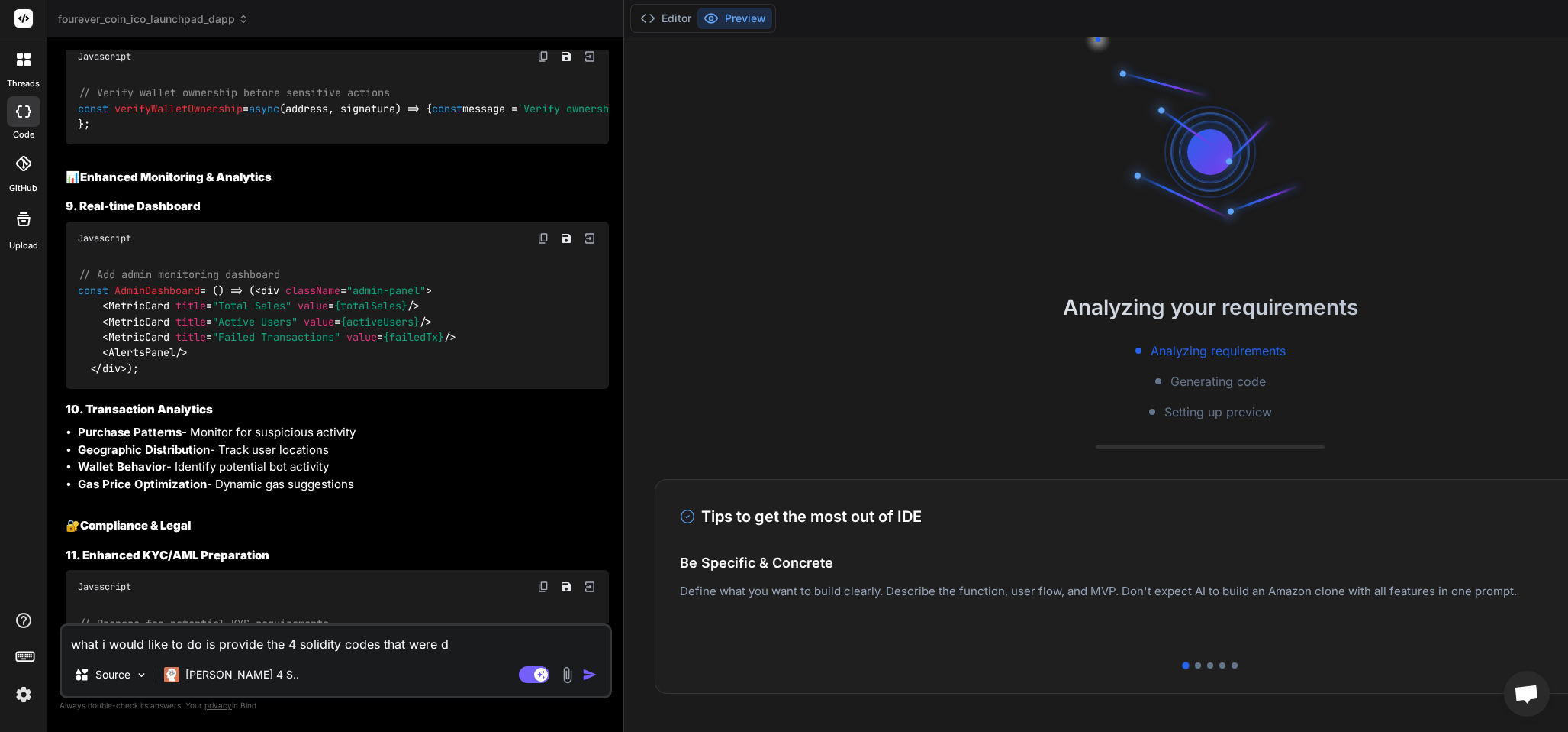
type textarea "what i would like to do is provide the 4 solidity codes that were de"
type textarea "x"
type textarea "what i would like to do is provide the 4 solidity codes that were dep"
type textarea "x"
type textarea "what i would like to do is provide the 4 solidity codes that were depl"
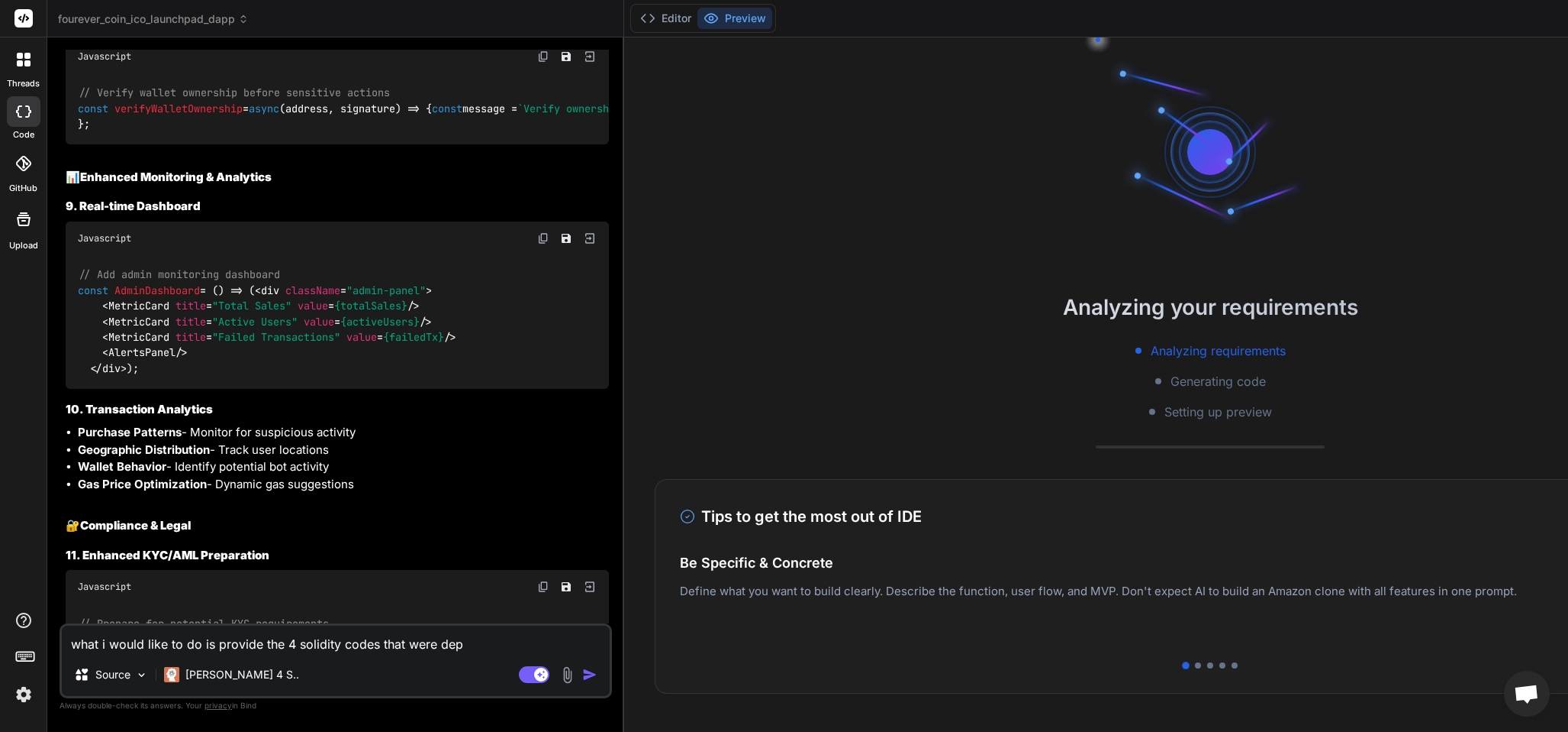
type textarea "x"
type textarea "what i would like to do is provide the 4 solidity codes that were deplo"
type textarea "x"
type textarea "what i would like to do is provide the 4 solidity codes that were deplot"
type textarea "x"
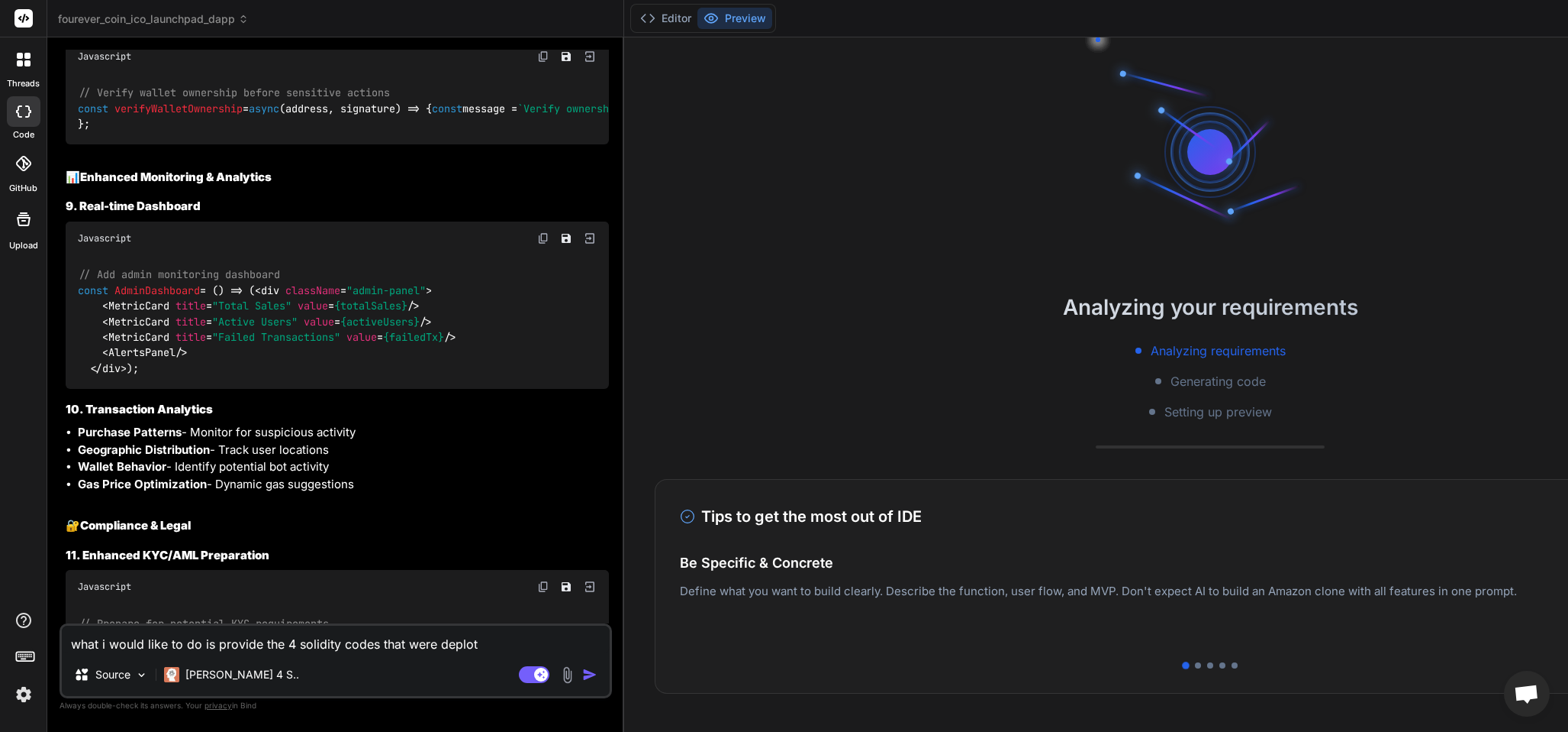
type textarea "what i would like to do is provide the 4 solidity codes that were deplo"
type textarea "x"
type textarea "what i would like to do is provide the 4 solidity codes that were deploy"
type textarea "x"
type textarea "what i would like to do is provide the 4 solidity codes that were deploye"
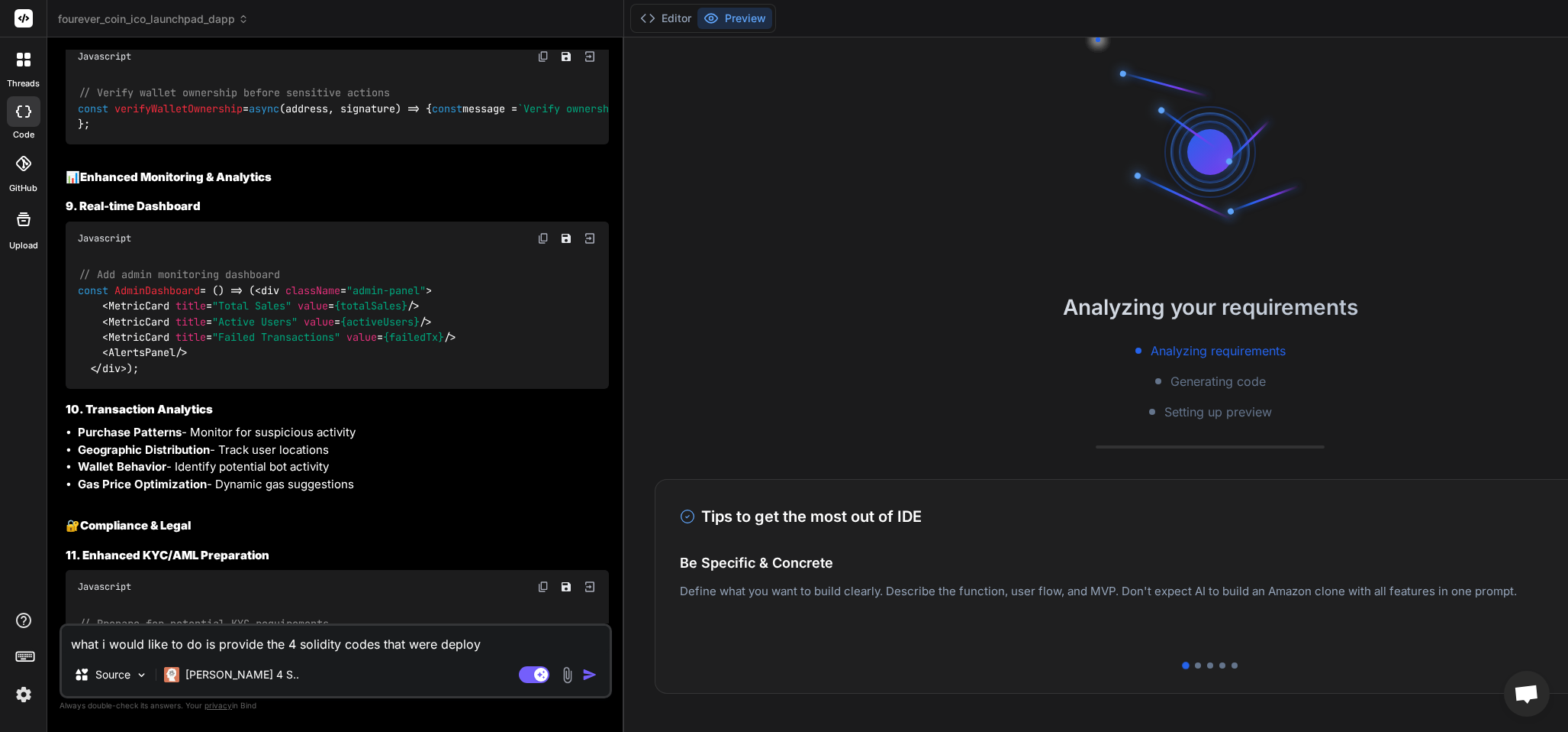
type textarea "x"
type textarea "what i would like to do is provide the 4 solidity codes that were deployed"
type textarea "x"
type textarea "what i would like to do is provide the 4 solidity codes that were deployed"
type textarea "x"
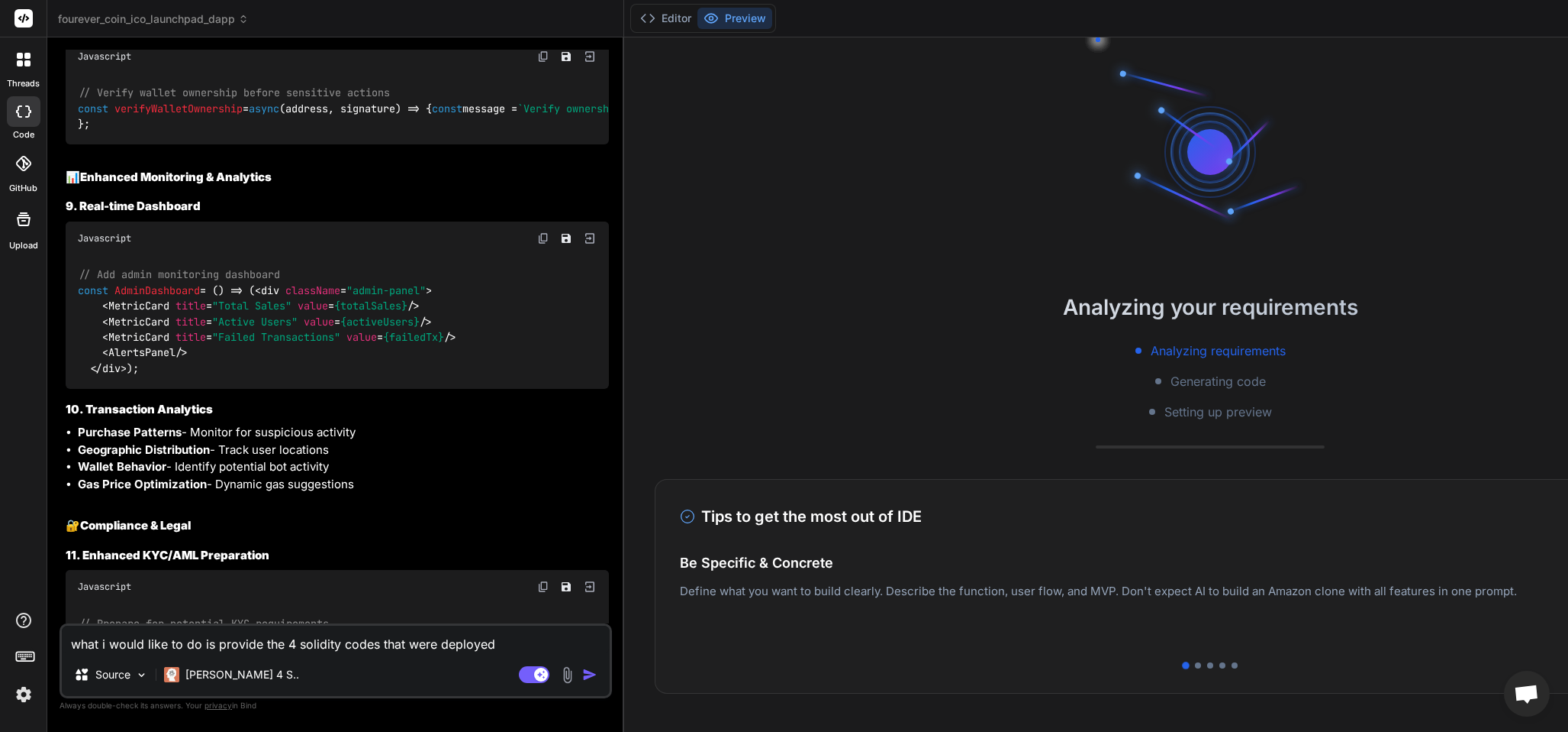
type textarea "what i would like to do is provide the 4 solidity codes that were deployed f"
type textarea "x"
type textarea "what i would like to do is provide the 4 solidity codes that were deployed fo"
type textarea "x"
type textarea "what i would like to do is provide the 4 solidity codes that were deployed for"
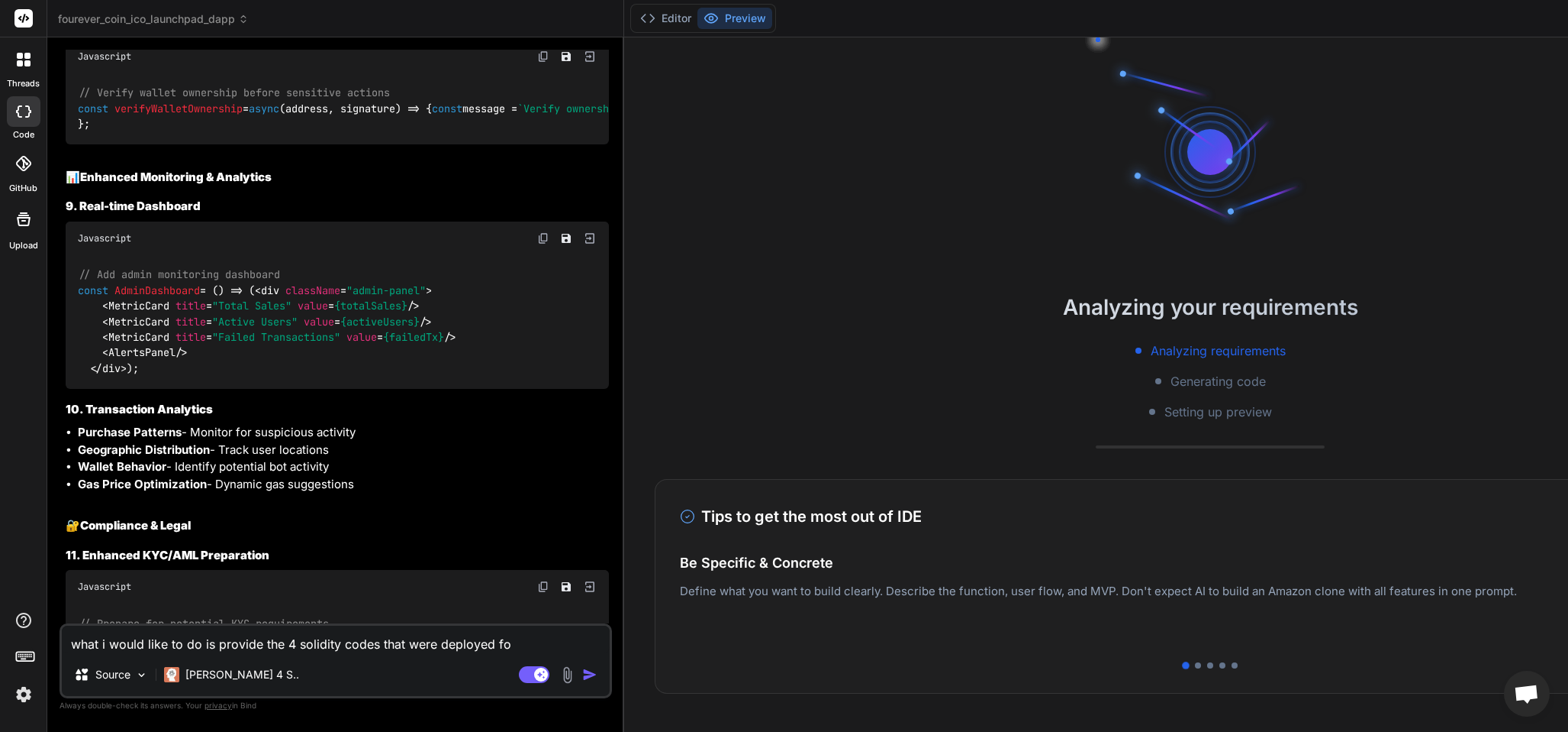
type textarea "x"
type textarea "what i would like to do is provide the 4 solidity codes that were deployed for"
type textarea "x"
type textarea "what i would like to do is provide the 4 solidity codes that were deployed for t"
type textarea "x"
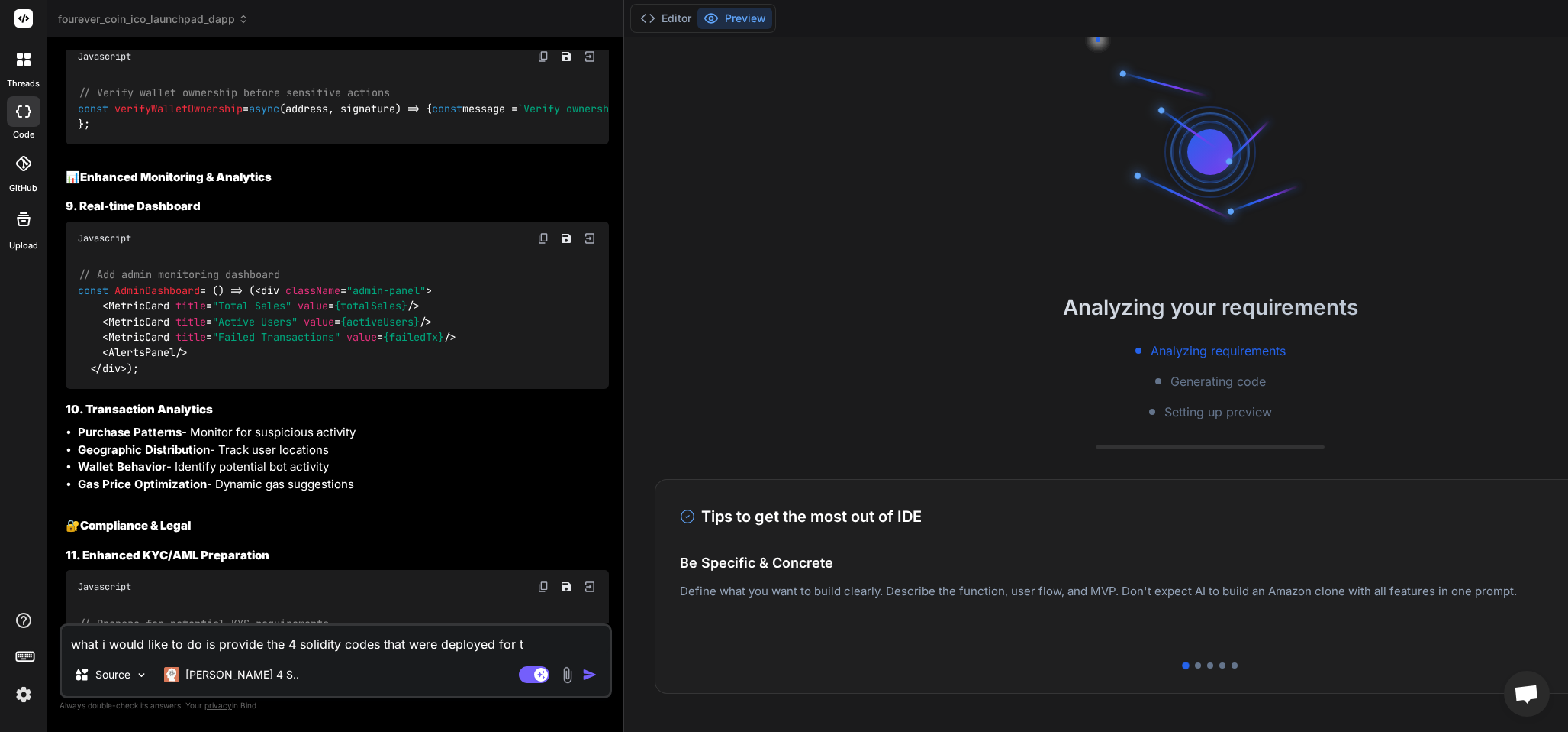
type textarea "what i would like to do is provide the 4 solidity codes that were deployed for …"
type textarea "x"
type textarea "what i would like to do is provide the 4 solidity codes that were deployed for …"
type textarea "x"
type textarea "what i would like to do is provide the 4 solidity codes that were deployed for …"
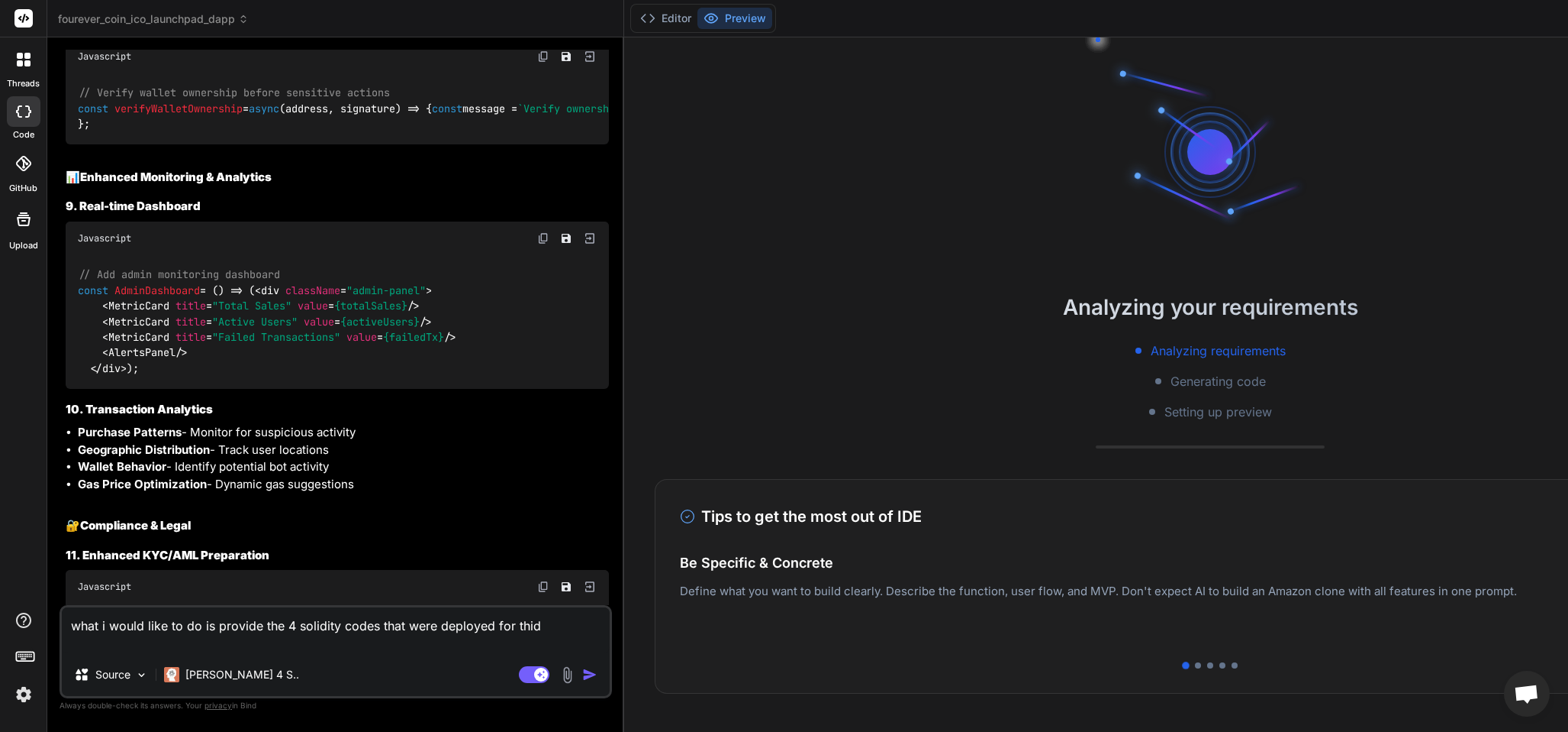
type textarea "x"
type textarea "what i would like to do is provide the 4 solidity codes that were deployed for …"
type textarea "x"
type textarea "what i would like to do is provide the 4 solidity codes that were deployed for …"
type textarea "x"
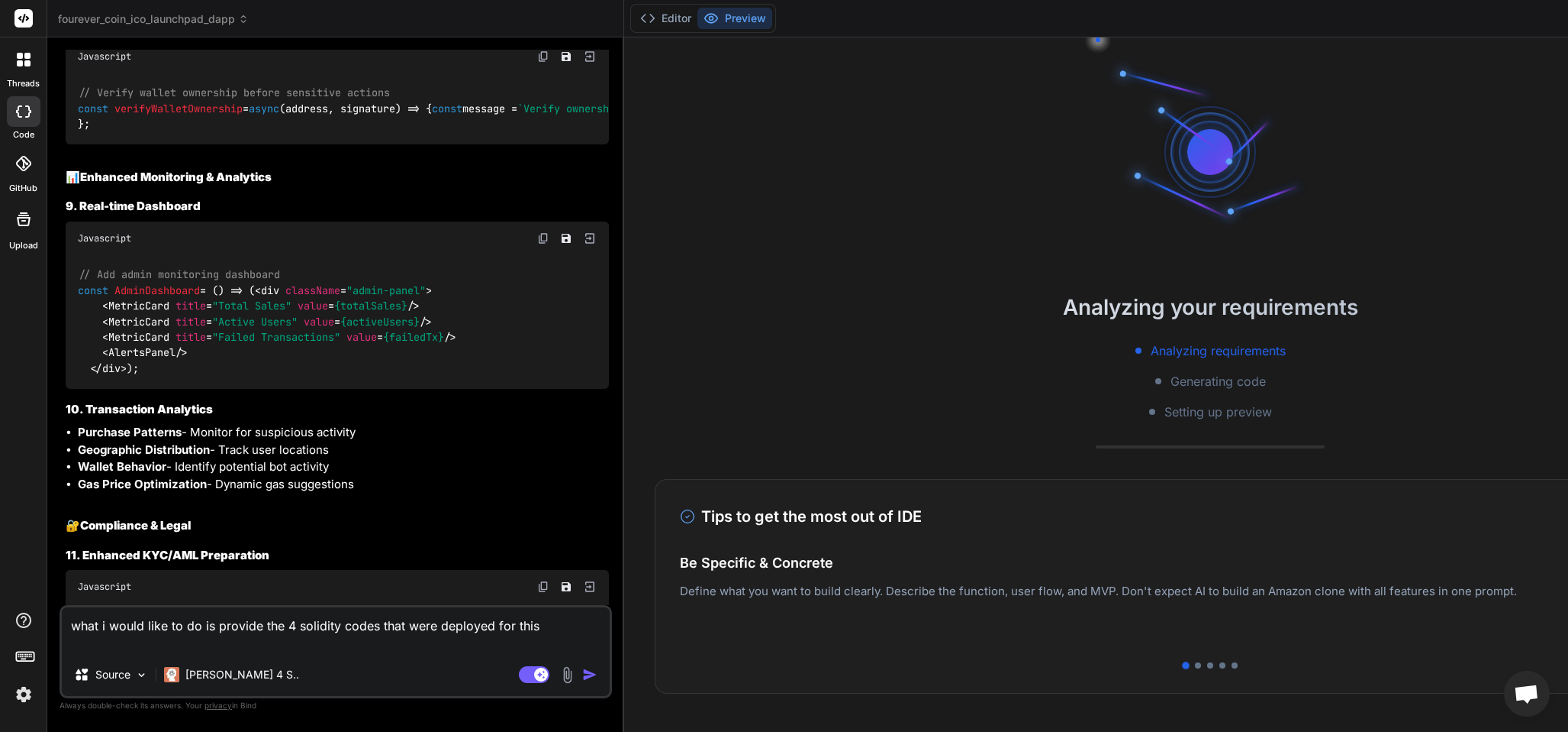
type textarea "what i would like to do is provide the 4 solidity codes that were deployed for …"
type textarea "x"
type textarea "what i would like to do is provide the 4 solidity codes that were deployed for …"
type textarea "x"
type textarea "what i would like to do is provide the 4 solidity codes that were deployed for …"
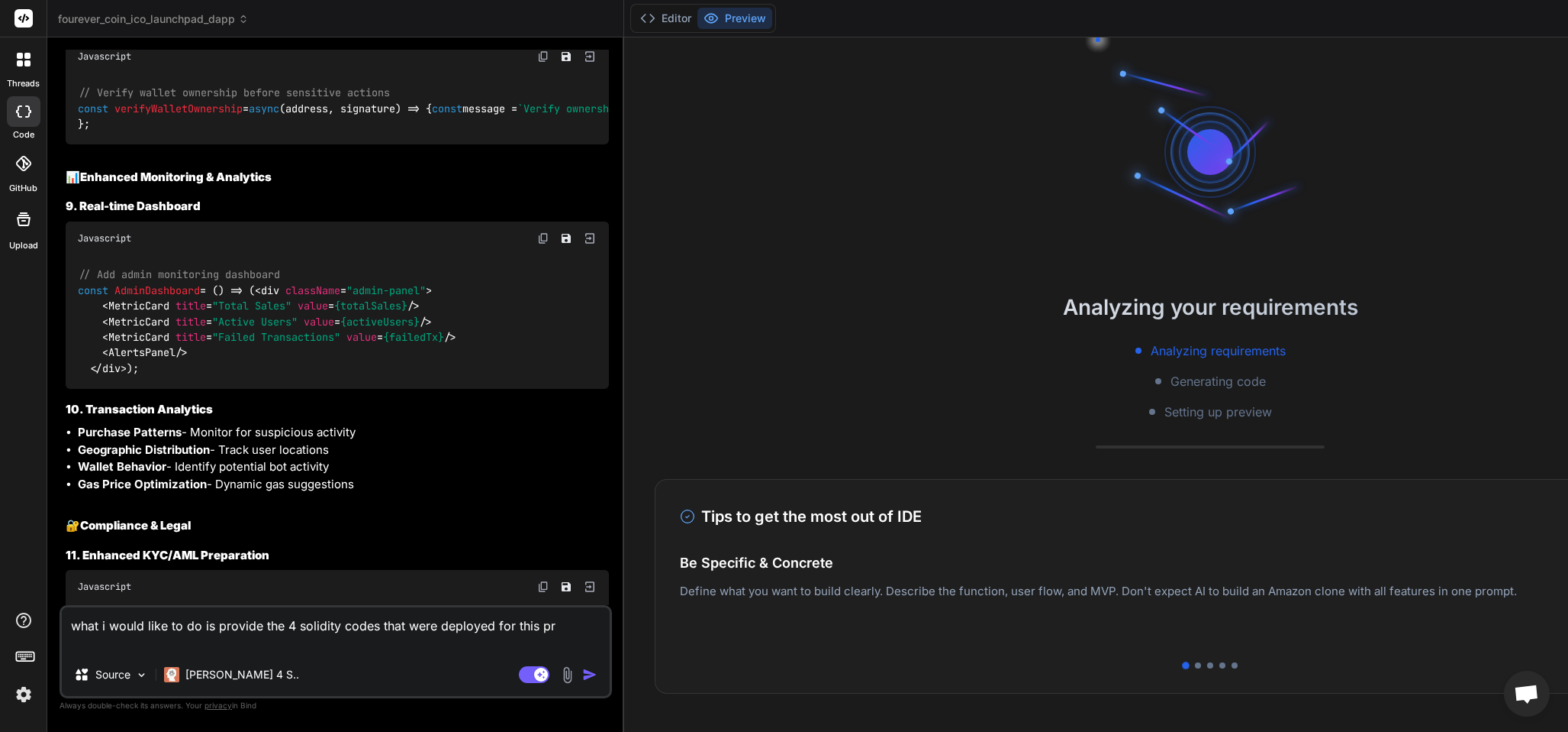
type textarea "x"
type textarea "what i would like to do is provide the 4 solidity codes that were deployed for …"
type textarea "x"
type textarea "what i would like to do is provide the 4 solidity codes that were deployed for …"
type textarea "x"
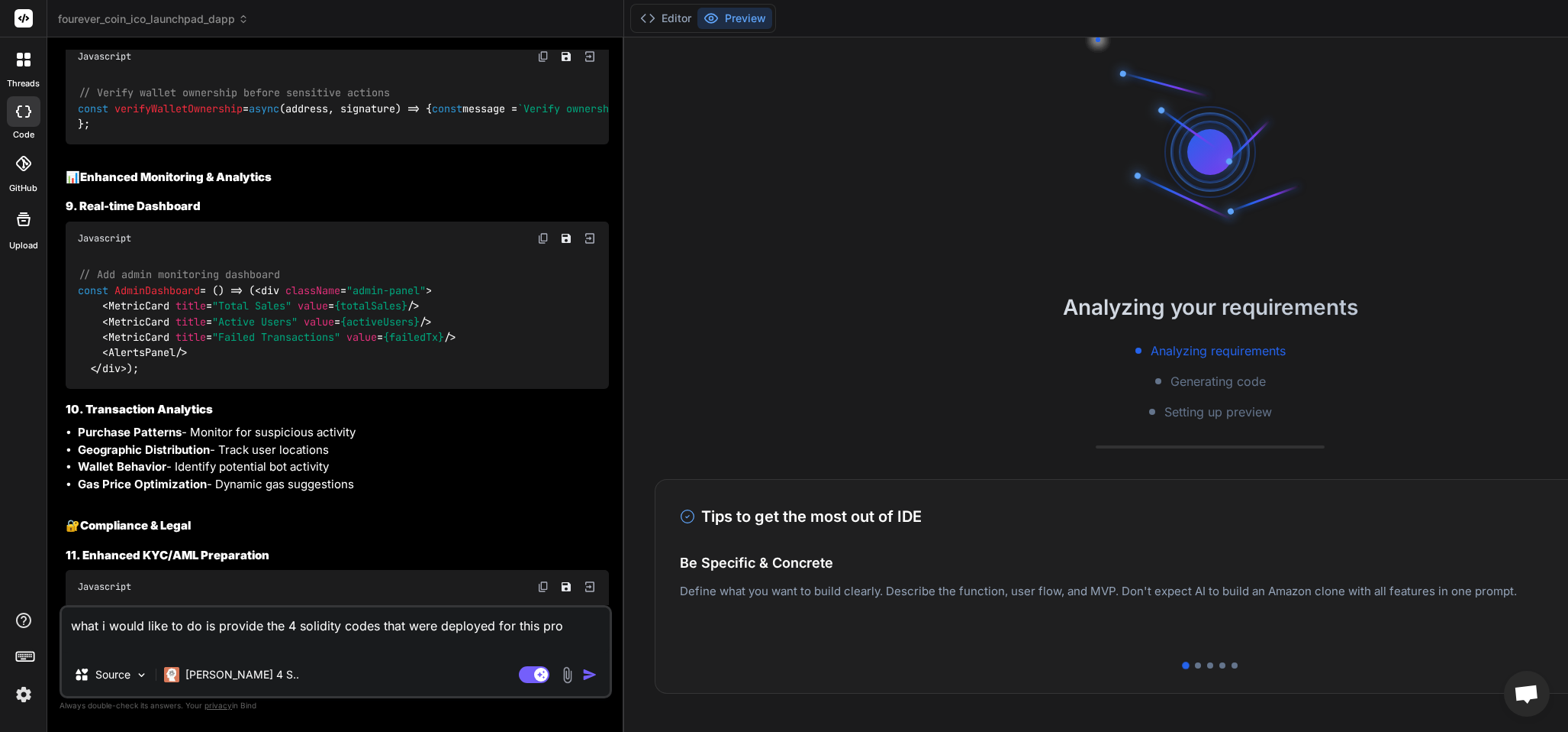
type textarea "what i would like to do is provide the 4 solidity codes that were deployed for …"
type textarea "x"
type textarea "what i would like to do is provide the 4 solidity codes that were deployed for …"
type textarea "x"
type textarea "what i would like to do is provide the 4 solidity codes that were deployed for …"
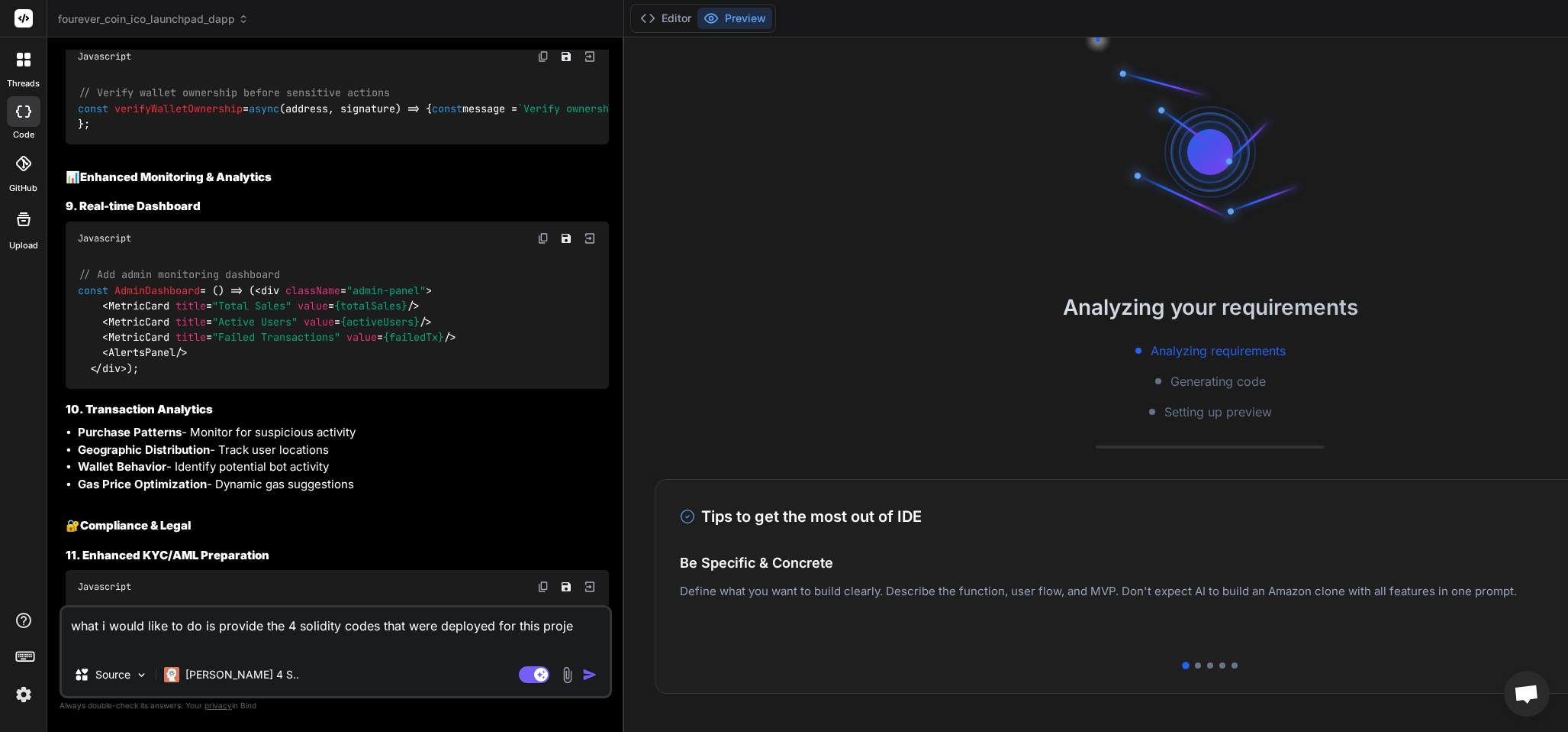
type textarea "x"
type textarea "what i would like to do is provide the 4 solidity codes that were deployed for …"
type textarea "x"
type textarea "what i would like to do is provide the 4 solidity codes that were deployed for …"
type textarea "x"
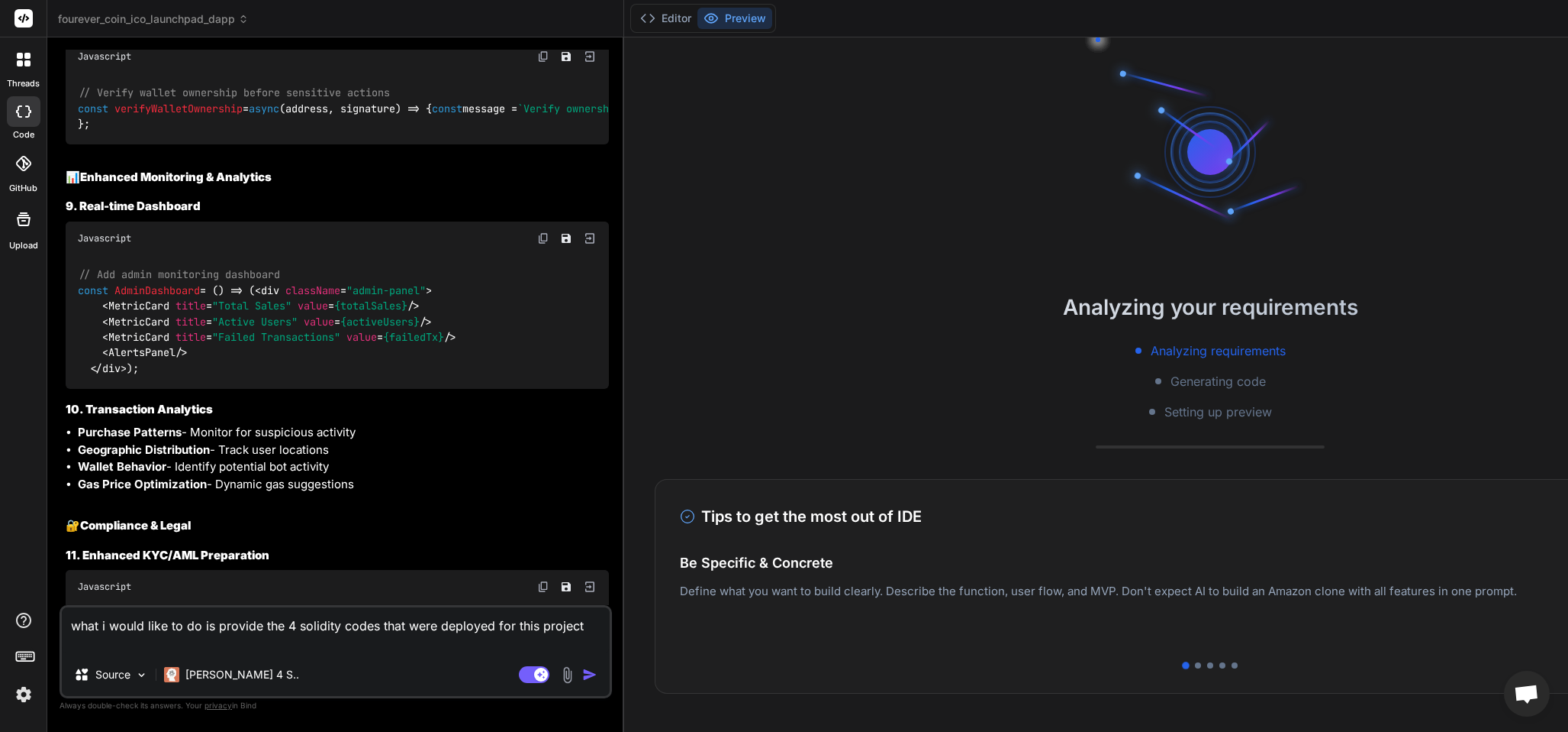
type textarea "what i would like to do is provide the 4 solidity codes that were deployed for …"
type textarea "x"
type textarea "what i would like to do is provide the 4 solidity codes that were deployed for …"
type textarea "x"
type textarea "what i would like to do is provide the 4 solidity codes that were deployed for …"
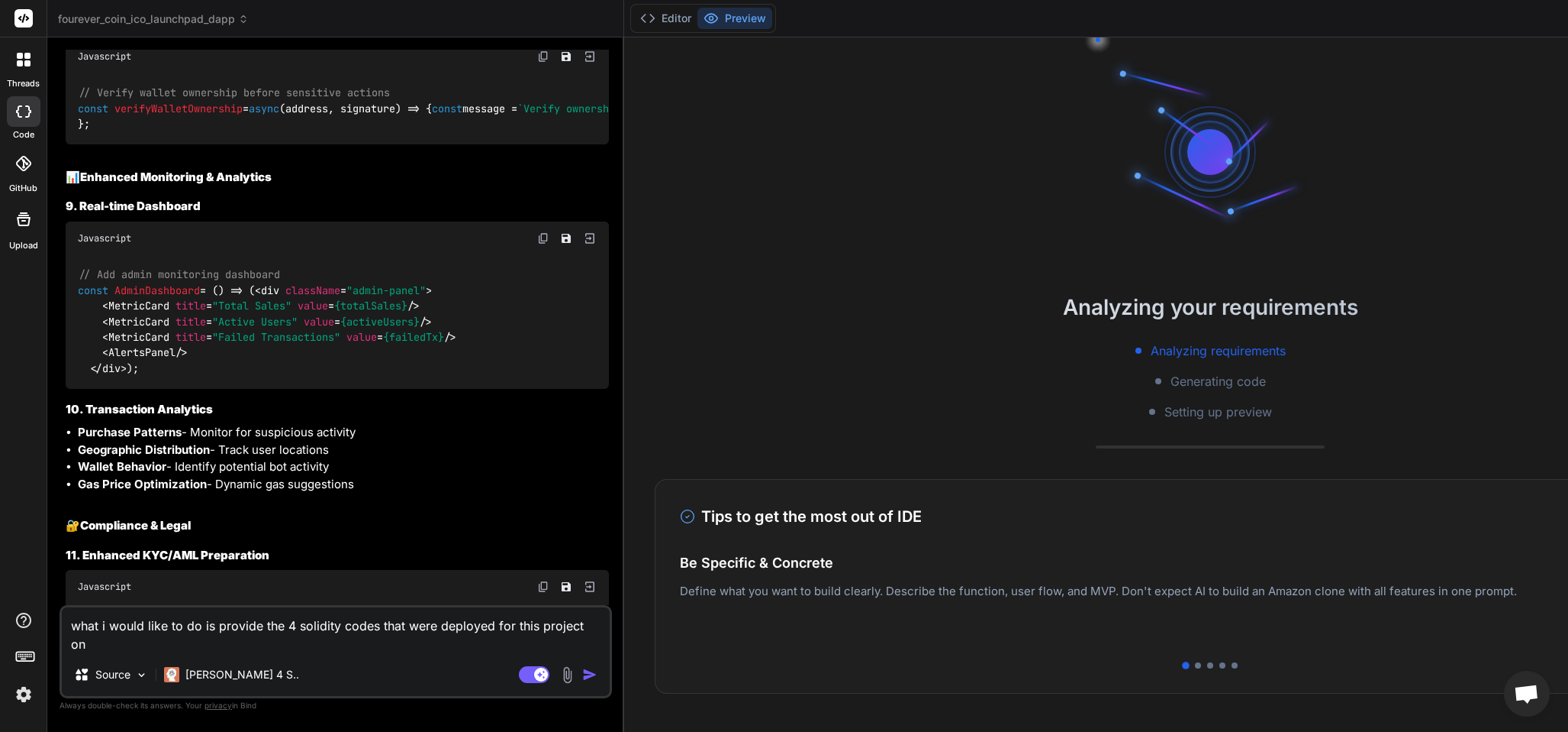
type textarea "x"
type textarea "what i would like to do is provide the 4 solidity codes that were deployed for …"
type textarea "x"
type textarea "what i would like to do is provide the 4 solidity codes that were deployed for …"
type textarea "x"
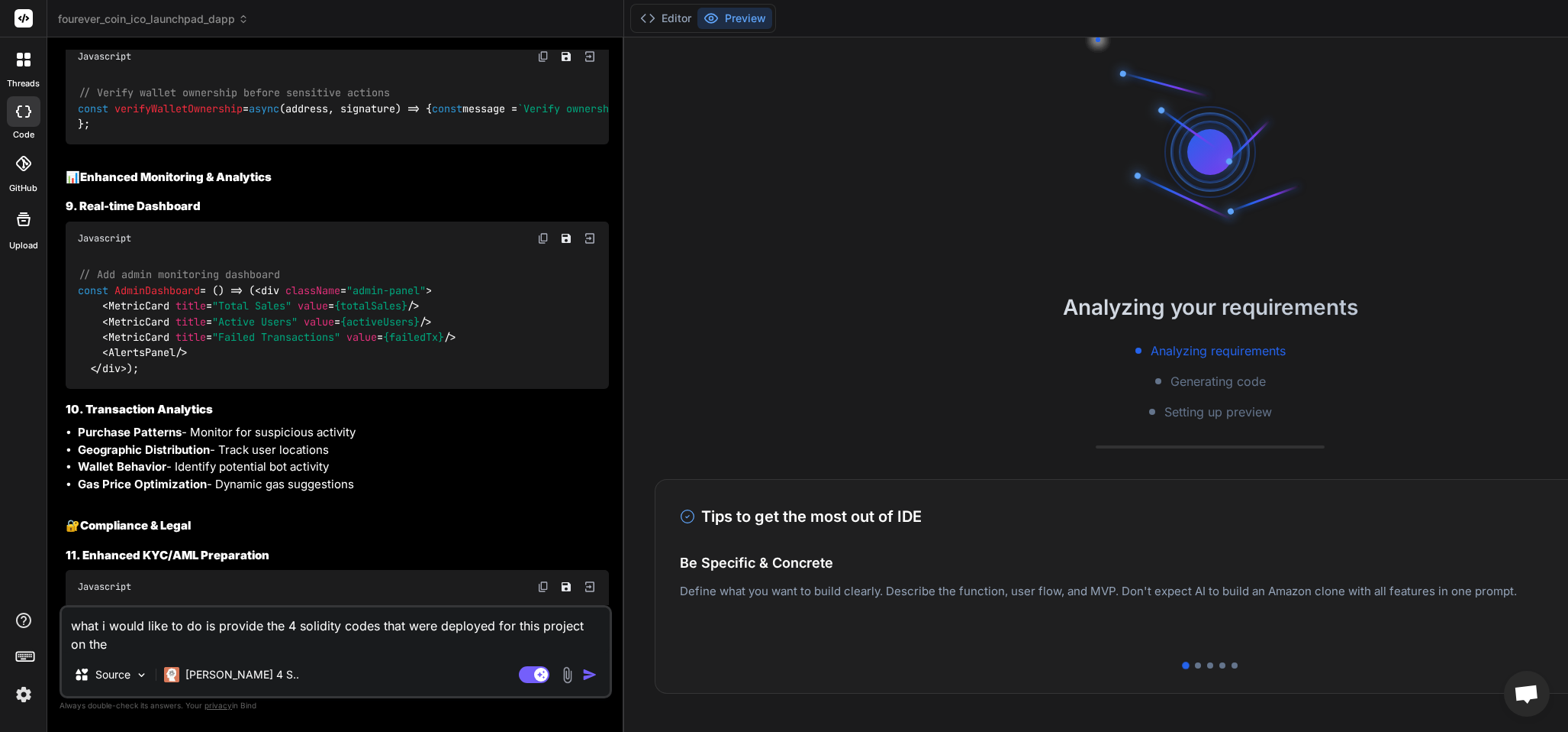
type textarea "what i would like to do is provide the 4 solidity codes that were deployed for …"
type textarea "x"
type textarea "what i would like to do is provide the 4 solidity codes that were deployed for …"
type textarea "x"
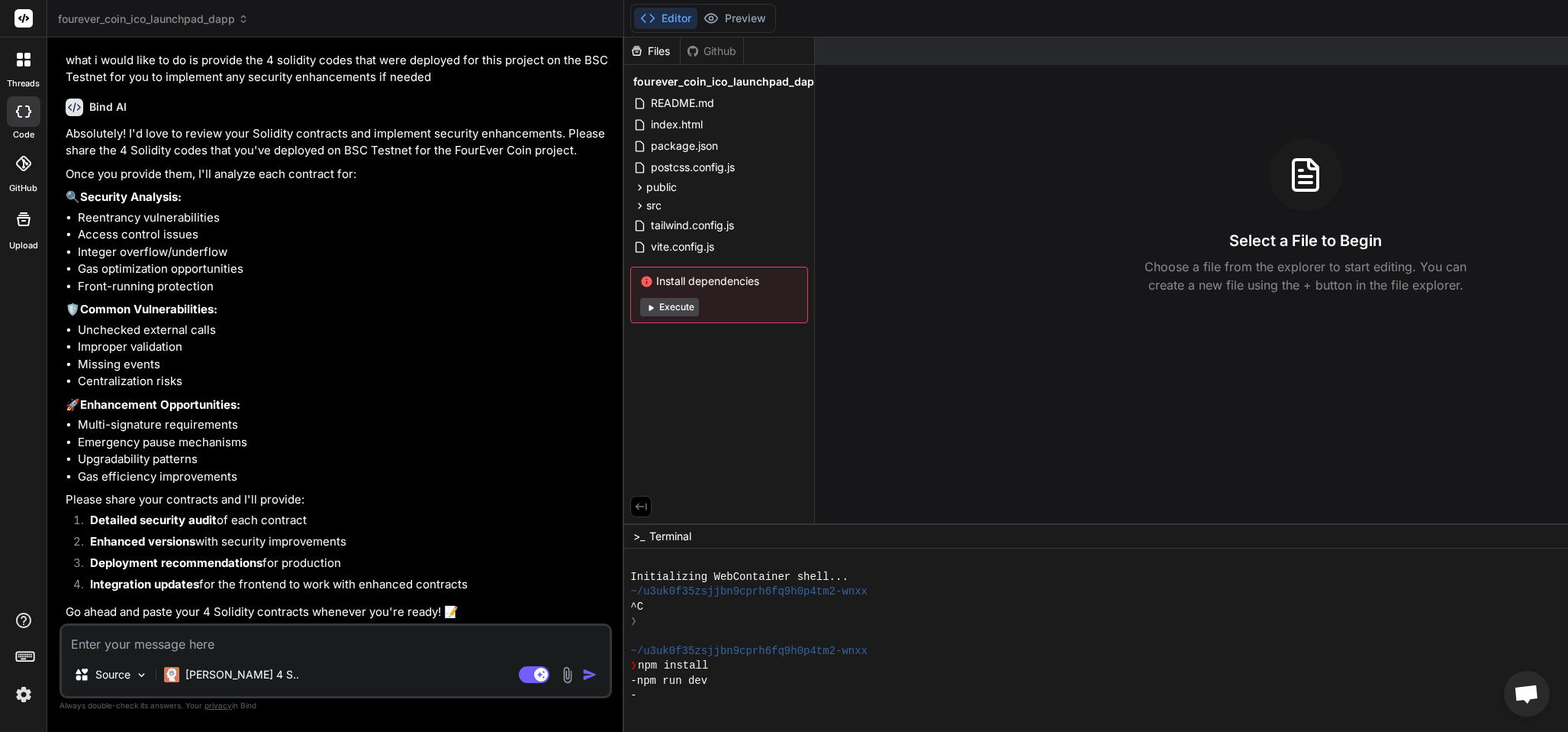
scroll to position [7558, 0]
